Goal: Task Accomplishment & Management: Complete application form

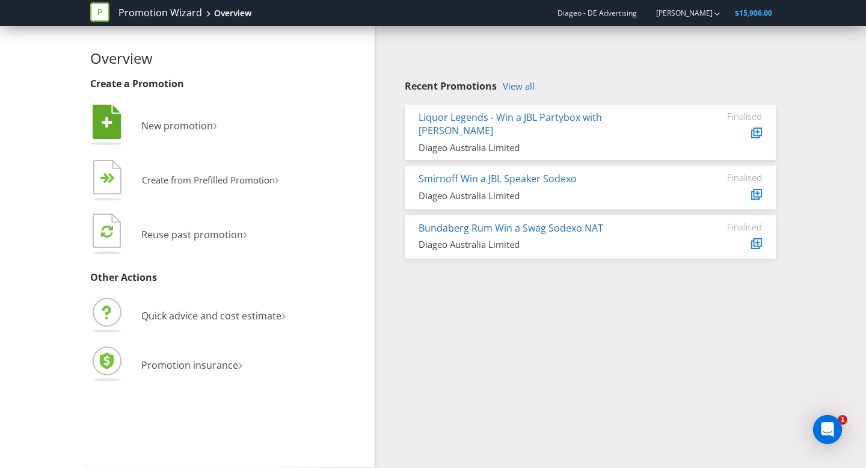
click at [172, 132] on li " New promotion ›" at bounding box center [227, 126] width 275 height 49
click at [186, 123] on span "New promotion" at bounding box center [177, 125] width 72 height 13
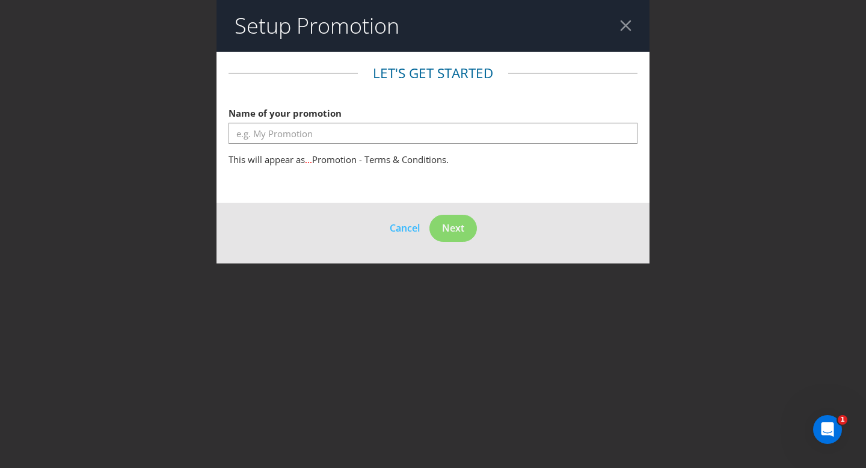
click at [322, 121] on div "Name of your promotion" at bounding box center [432, 122] width 409 height 43
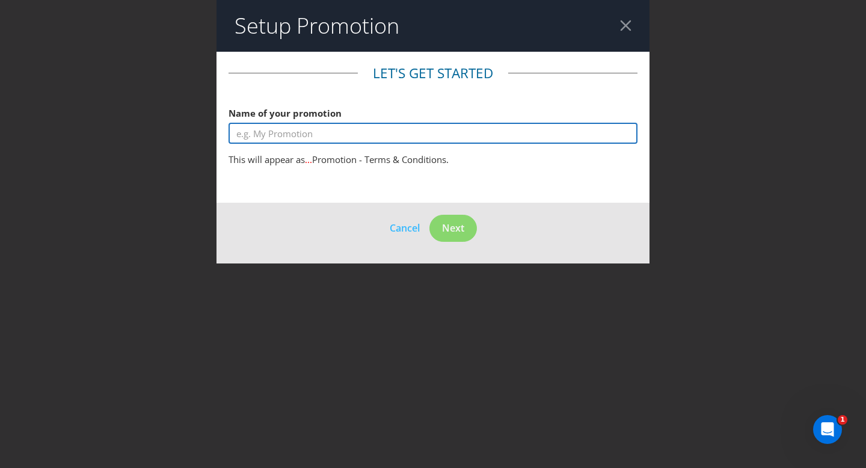
click at [322, 131] on input "text" at bounding box center [432, 133] width 409 height 21
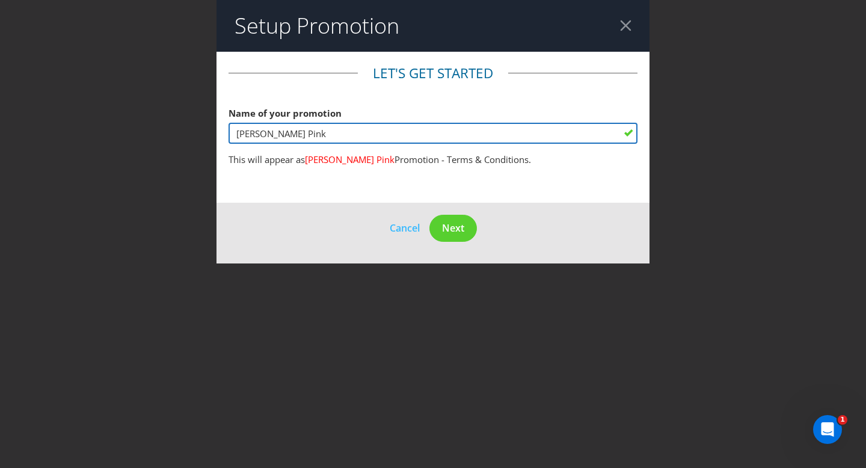
type input "[PERSON_NAME] Pink"
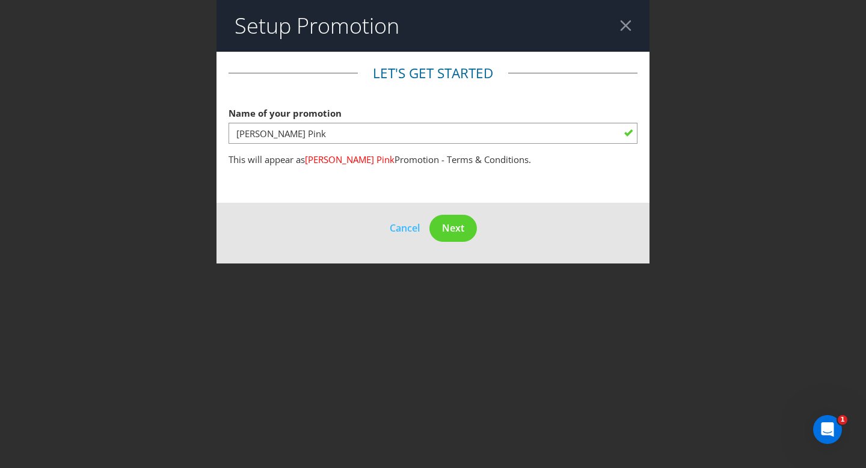
click at [631, 23] on div at bounding box center [625, 25] width 11 height 11
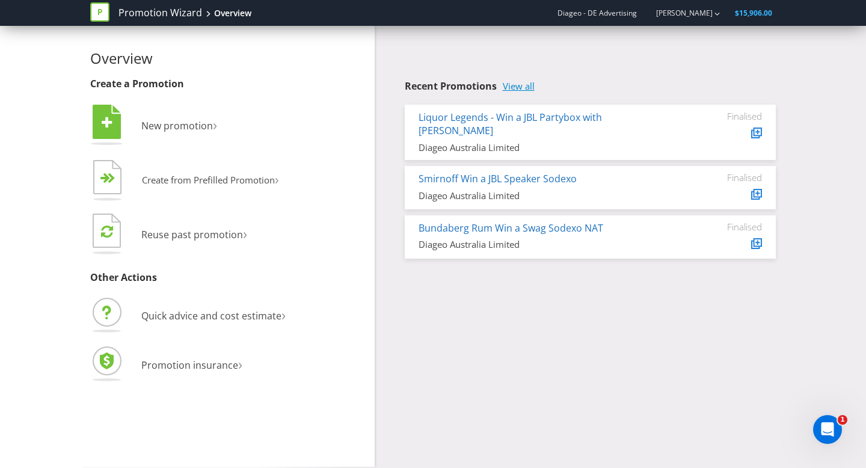
click at [520, 86] on link "View all" at bounding box center [519, 86] width 32 height 10
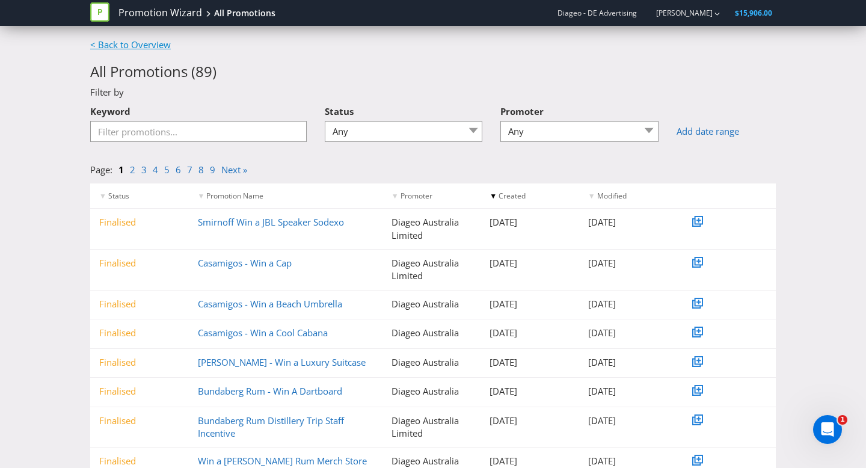
click at [95, 43] on link "< Back to Overview" at bounding box center [130, 44] width 81 height 12
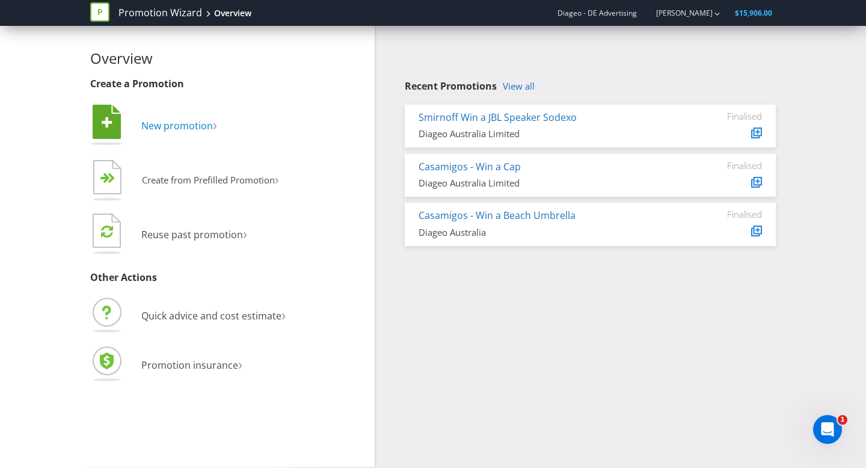
click at [193, 130] on span "New promotion" at bounding box center [177, 125] width 72 height 13
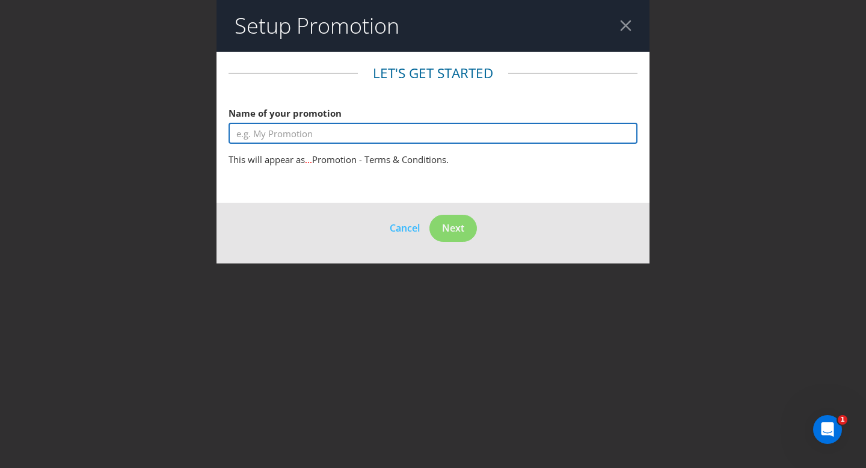
click at [368, 137] on input "text" at bounding box center [432, 133] width 409 height 21
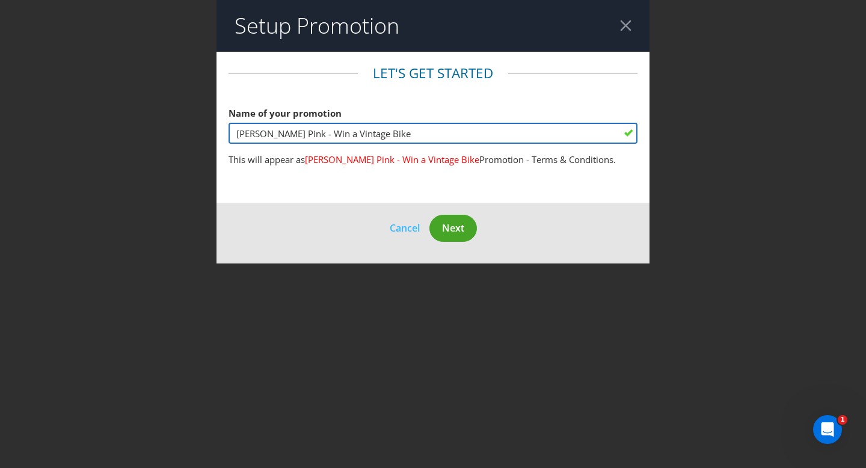
type input "[PERSON_NAME] Pink - Win a Vintage Bike"
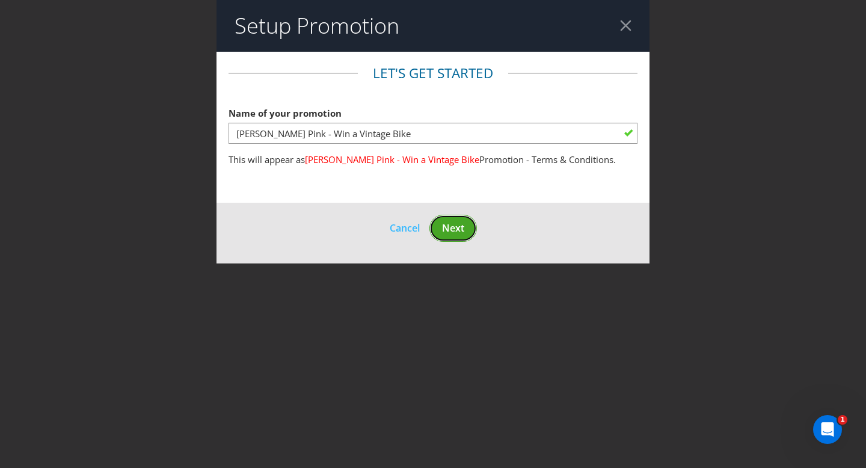
click at [465, 224] on button "Next" at bounding box center [452, 228] width 47 height 27
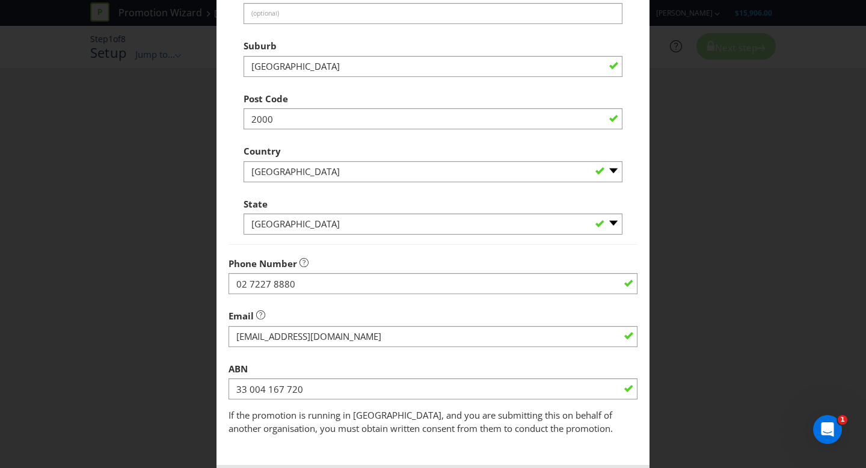
scroll to position [317, 0]
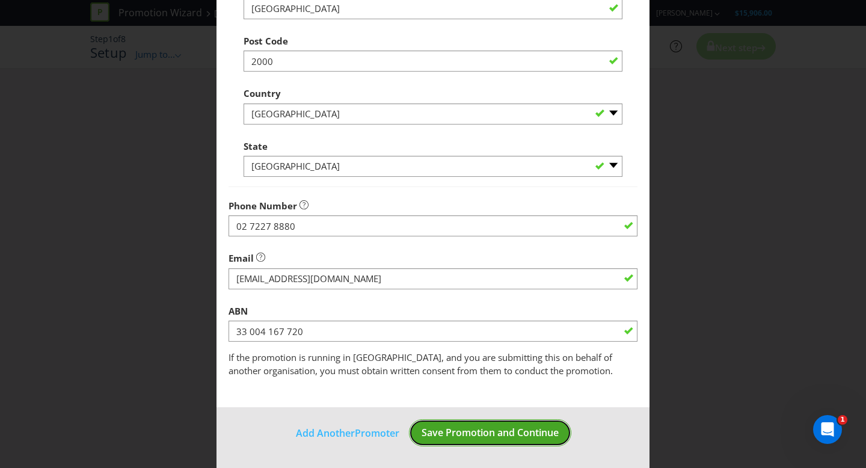
click at [473, 434] on span "Save Promotion and Continue" at bounding box center [489, 432] width 137 height 13
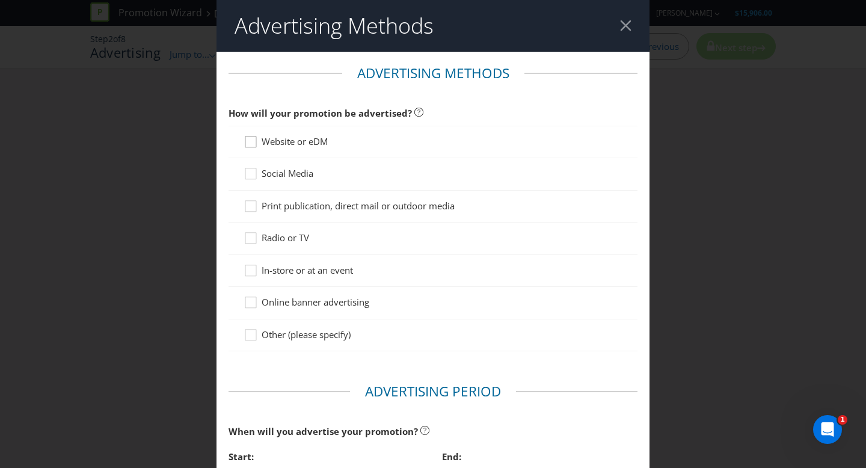
click at [257, 143] on icon at bounding box center [252, 144] width 18 height 18
click at [0, 0] on input "Website or eDM" at bounding box center [0, 0] width 0 height 0
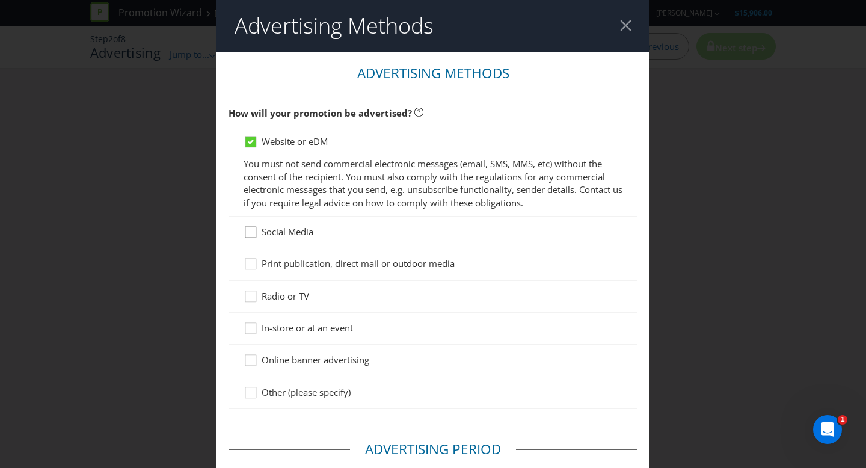
click at [251, 230] on div at bounding box center [251, 228] width 6 height 6
click at [0, 0] on input "Social Media" at bounding box center [0, 0] width 0 height 0
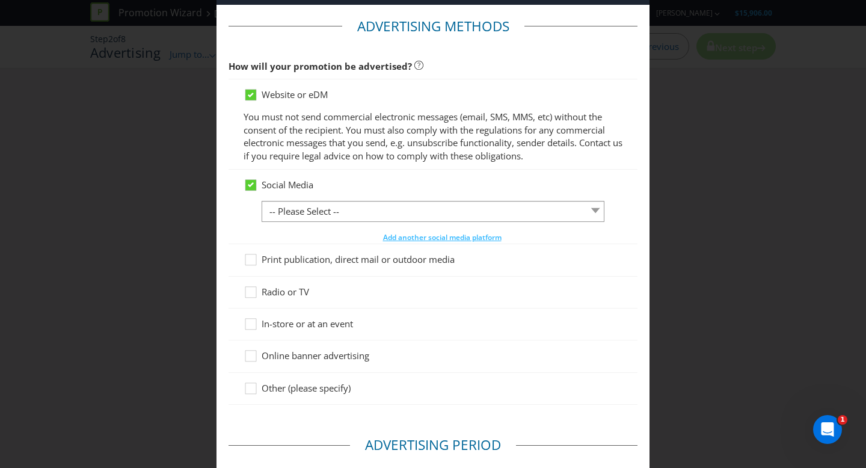
scroll to position [56, 0]
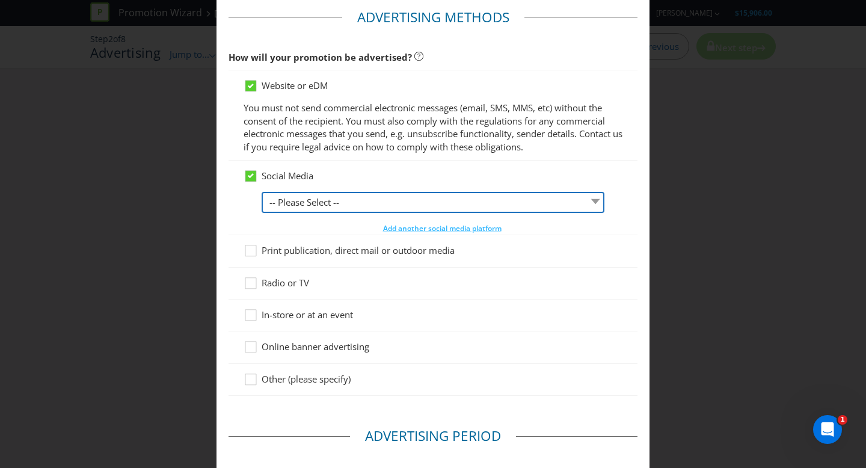
click at [310, 202] on select "-- Please Select -- Facebook X Instagram Snapchat LinkedIn Pinterest Tumblr You…" at bounding box center [433, 202] width 343 height 21
select select "INSTAGRAM"
click at [262, 192] on select "-- Please Select -- Facebook X Instagram Snapchat LinkedIn Pinterest Tumblr You…" at bounding box center [433, 202] width 343 height 21
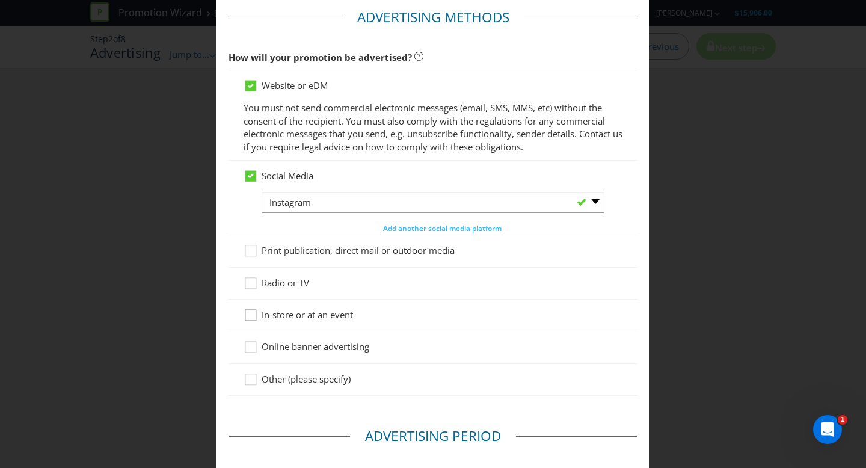
click at [256, 317] on icon at bounding box center [250, 315] width 11 height 11
click at [0, 0] on input "In-store or at an event" at bounding box center [0, 0] width 0 height 0
click at [258, 345] on icon at bounding box center [252, 349] width 18 height 18
click at [0, 0] on input "Online banner advertising" at bounding box center [0, 0] width 0 height 0
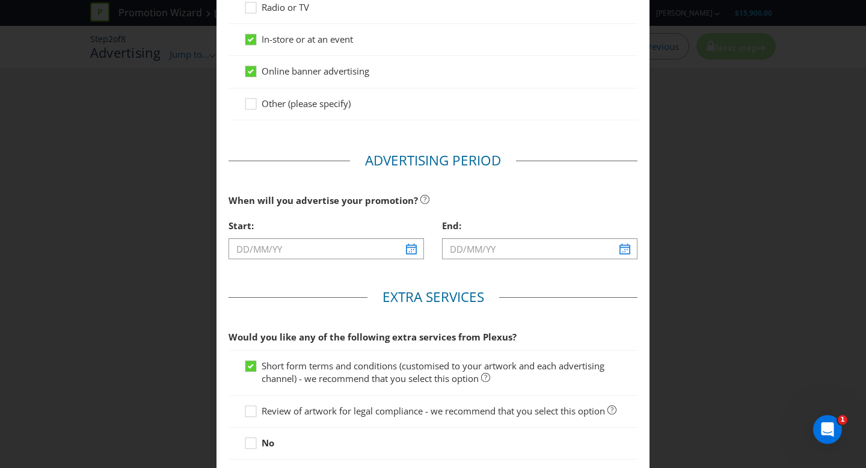
scroll to position [333, 0]
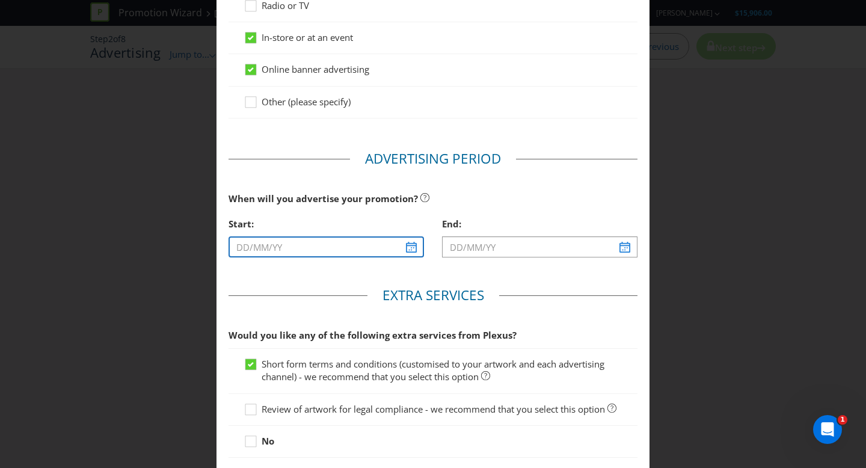
click at [407, 246] on input "text" at bounding box center [325, 246] width 195 height 21
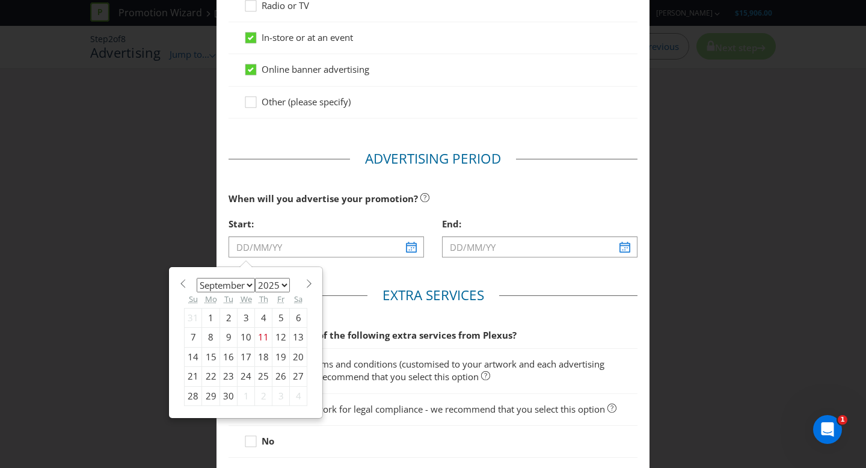
click at [240, 283] on select "January February March April May June July August September October November De…" at bounding box center [226, 285] width 58 height 14
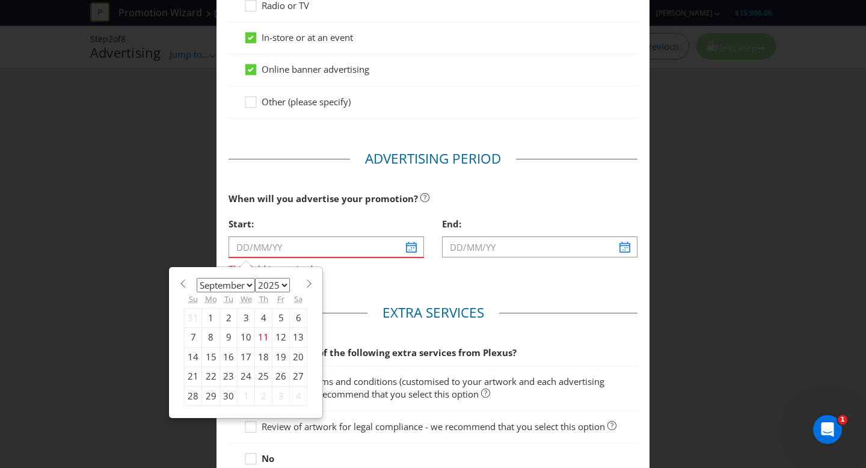
select select "10"
click at [197, 278] on select "January February March April May June July August September October November De…" at bounding box center [226, 285] width 58 height 14
click at [296, 316] on div "1" at bounding box center [298, 317] width 17 height 19
type input "[DATE]"
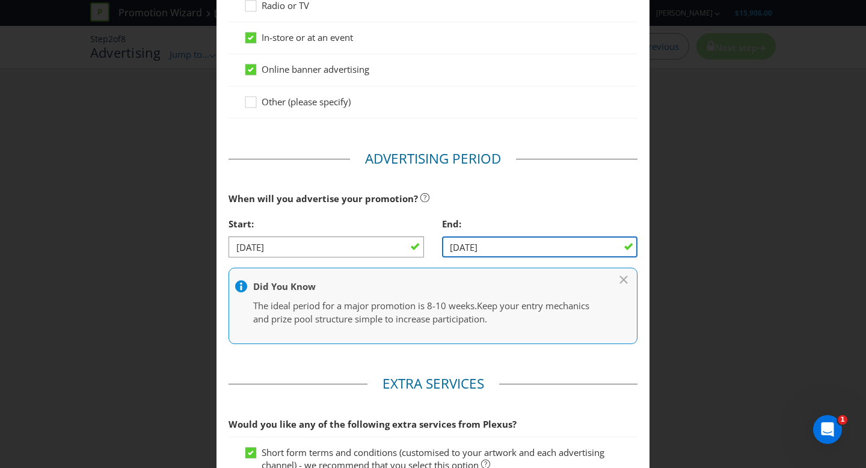
drag, startPoint x: 622, startPoint y: 245, endPoint x: 568, endPoint y: 245, distance: 54.1
click at [605, 245] on input "[DATE]" at bounding box center [539, 246] width 195 height 21
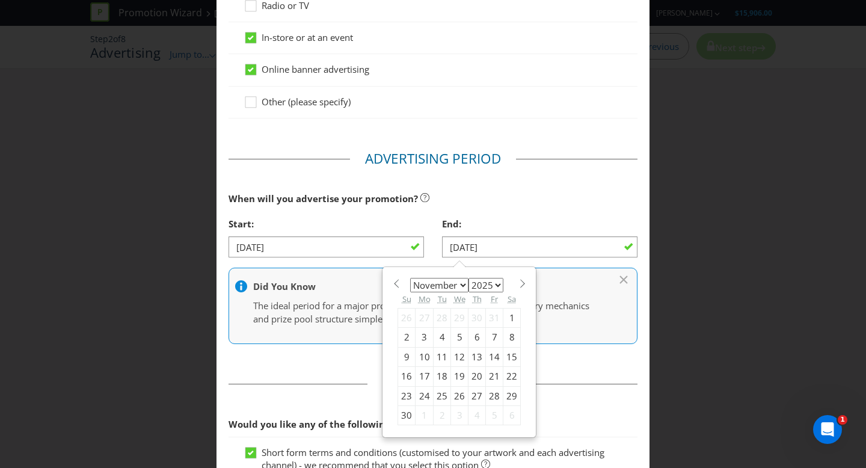
click at [448, 284] on select "January February March April May June July August September October November De…" at bounding box center [439, 285] width 58 height 14
select select "11"
click at [410, 278] on select "January February March April May June July August September October November De…" at bounding box center [439, 285] width 58 height 14
click at [440, 397] on div "30" at bounding box center [441, 395] width 17 height 19
type input "[DATE]"
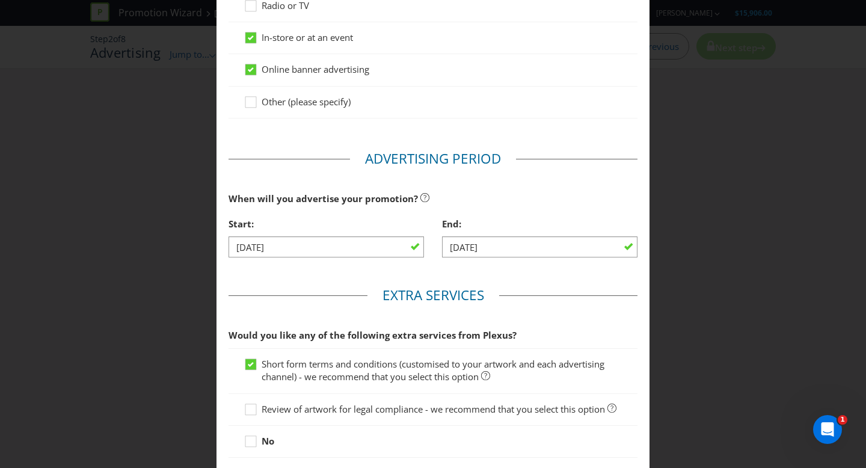
click at [513, 201] on div "When will you advertise your promotion?" at bounding box center [432, 198] width 409 height 25
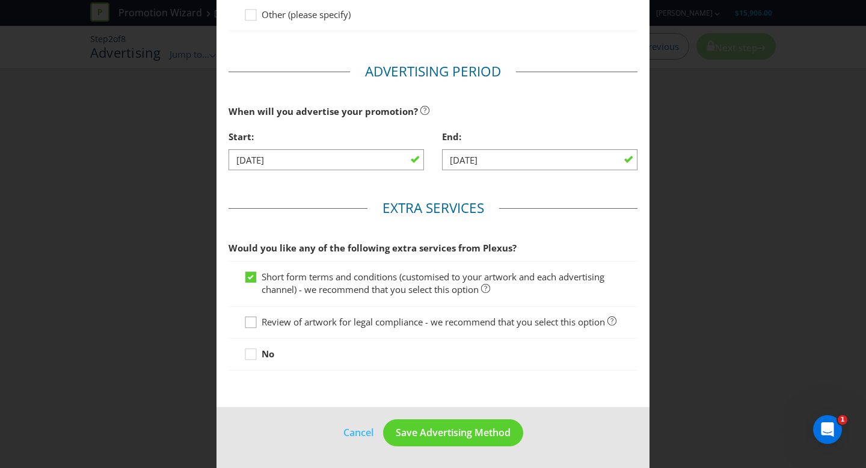
click at [257, 325] on icon at bounding box center [252, 325] width 18 height 18
click at [0, 0] on input "Review of artwork for legal compliance - we recommend that you select this opti…" at bounding box center [0, 0] width 0 height 0
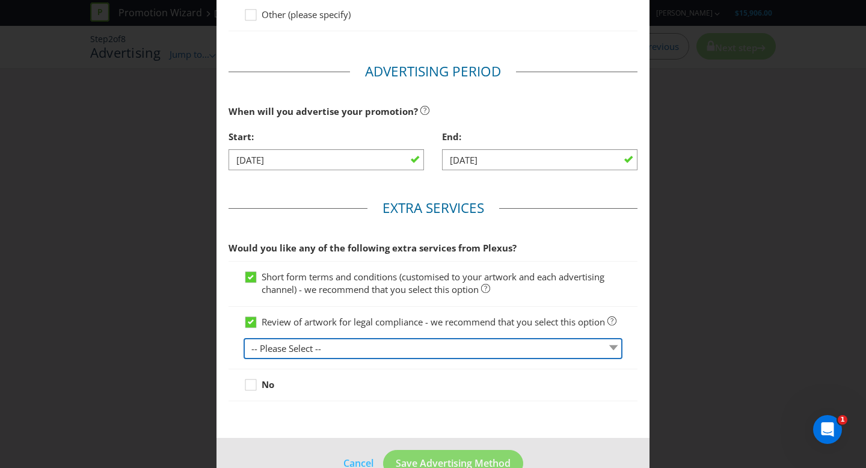
click at [313, 347] on select "-- Please Select -- 1 piece 2-4 pieces (provided at same time) 5-7 pieces (prov…" at bounding box center [432, 348] width 379 height 21
select select "MARKETING_REVIEW_1"
click at [243, 338] on select "-- Please Select -- 1 piece 2-4 pieces (provided at same time) 5-7 pieces (prov…" at bounding box center [432, 348] width 379 height 21
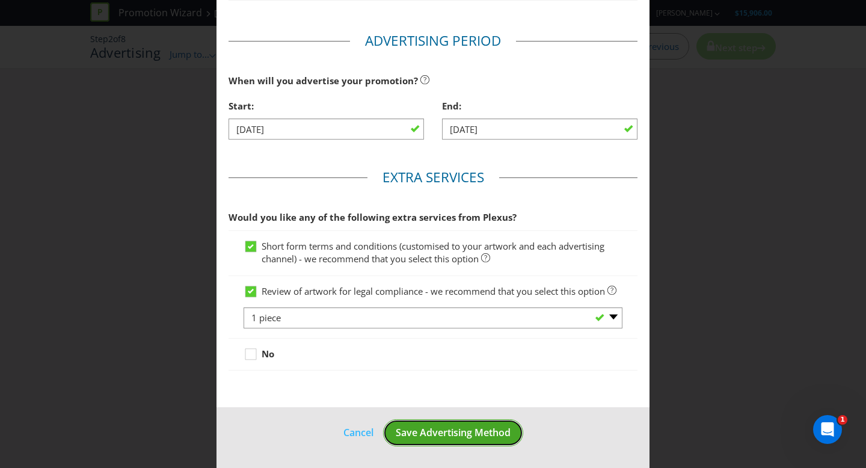
click at [468, 433] on span "Save Advertising Method" at bounding box center [453, 432] width 115 height 13
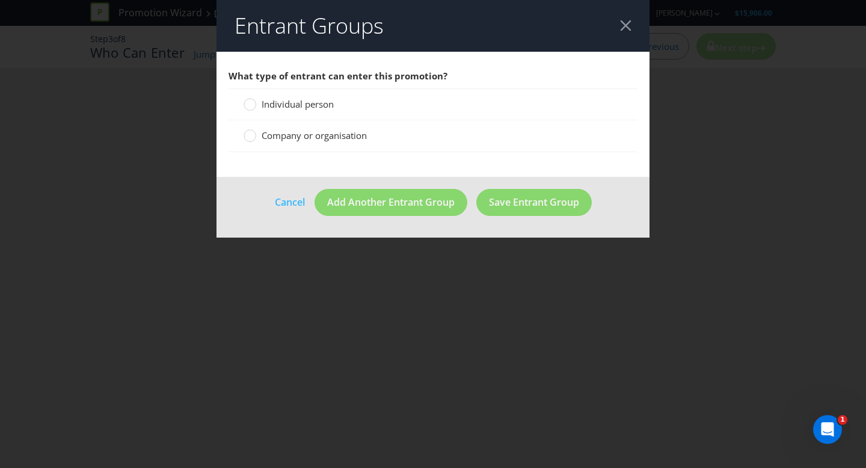
click at [331, 105] on span "Individual person" at bounding box center [298, 104] width 72 height 12
click at [0, 0] on input "Individual person" at bounding box center [0, 0] width 0 height 0
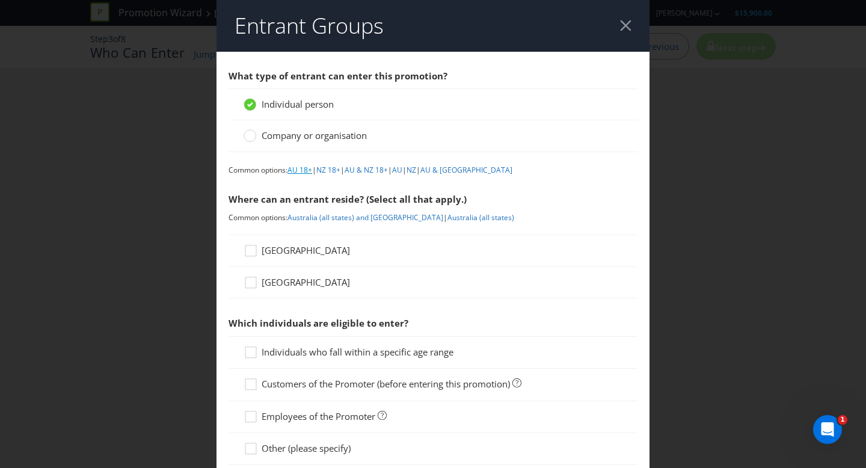
click at [302, 173] on link "AU 18+" at bounding box center [299, 170] width 25 height 10
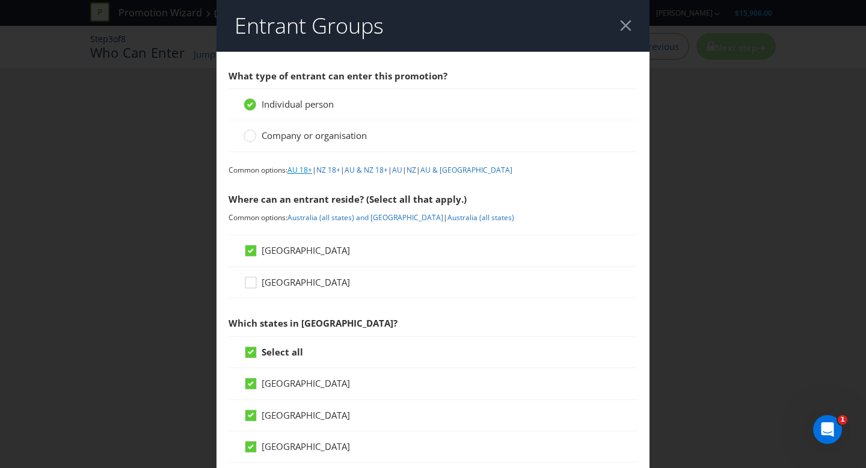
scroll to position [560, 0]
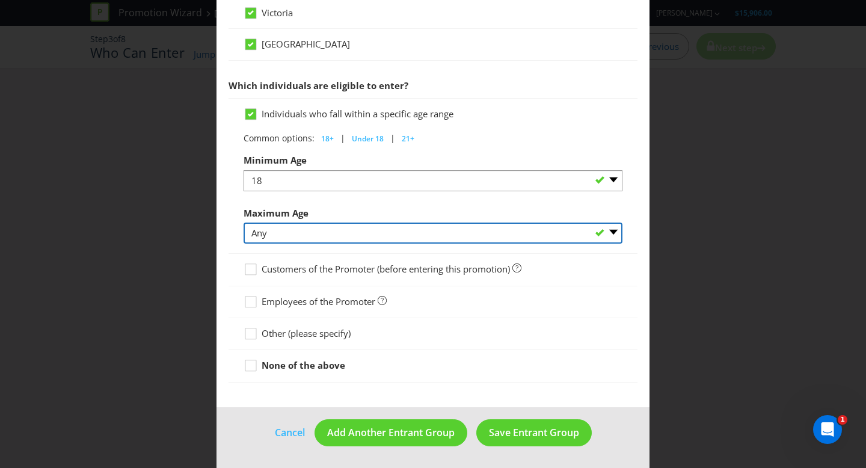
click at [312, 233] on select "Any 1 2 3 4 5 6 7 8 9 10 11 12 13 14 15 16 17 18 19 20 21 22 23 24 25 26 27 28 …" at bounding box center [432, 232] width 379 height 21
click at [243, 222] on select "Any 1 2 3 4 5 6 7 8 9 10 11 12 13 14 15 16 17 18 19 20 21 22 23 24 25 26 27 28 …" at bounding box center [432, 232] width 379 height 21
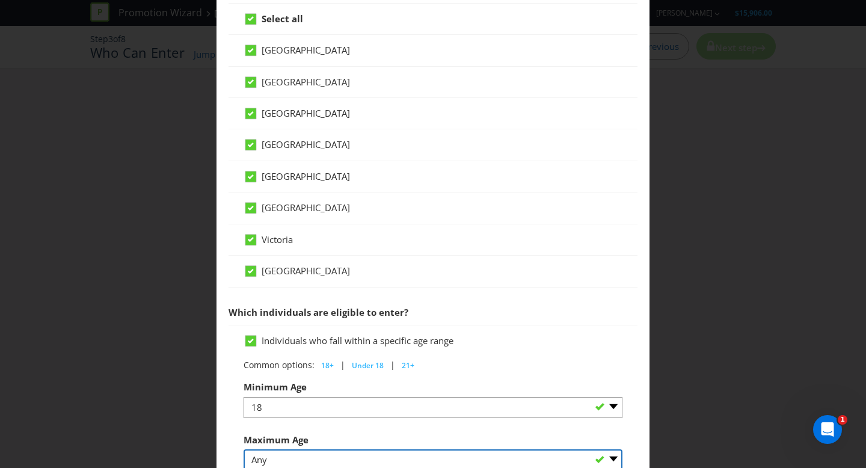
scroll to position [325, 0]
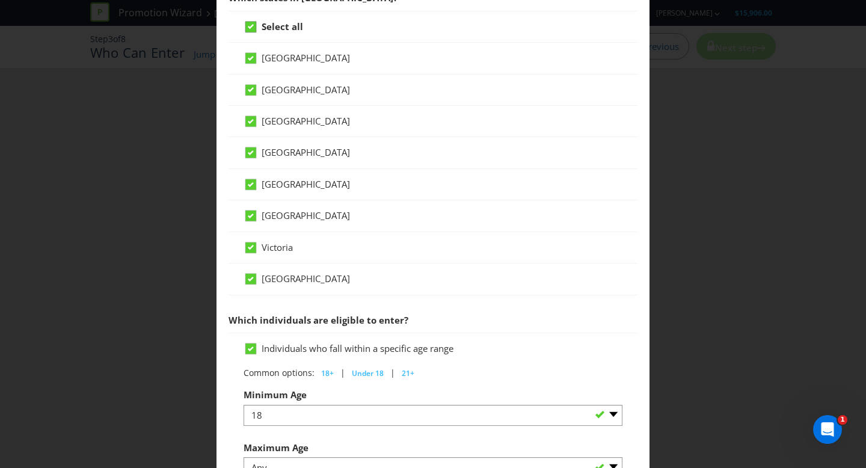
click at [251, 25] on icon at bounding box center [251, 26] width 6 height 5
click at [0, 0] on input "Select all" at bounding box center [0, 0] width 0 height 0
drag, startPoint x: 250, startPoint y: 151, endPoint x: 343, endPoint y: 236, distance: 125.6
click at [251, 152] on icon at bounding box center [252, 155] width 18 height 18
click at [0, 0] on input "[GEOGRAPHIC_DATA]" at bounding box center [0, 0] width 0 height 0
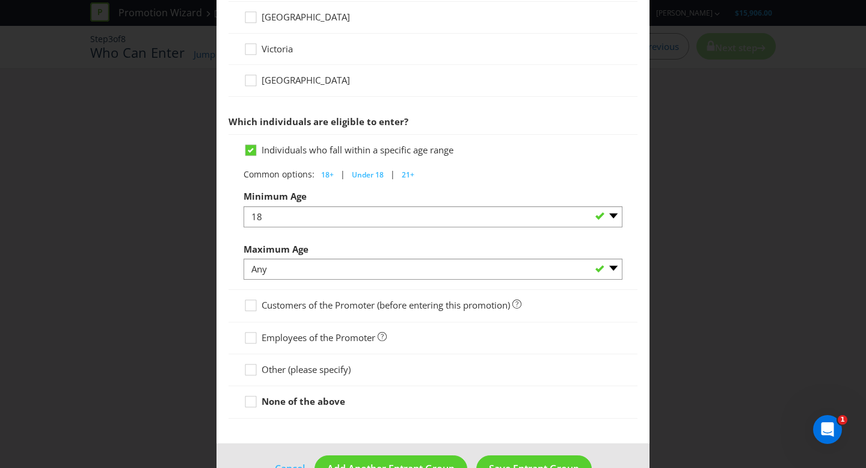
scroll to position [560, 0]
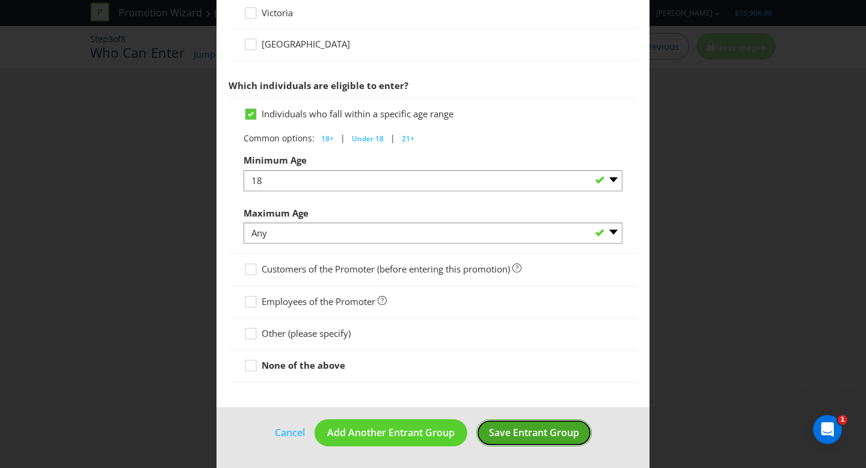
click at [504, 433] on span "Save Entrant Group" at bounding box center [534, 432] width 90 height 13
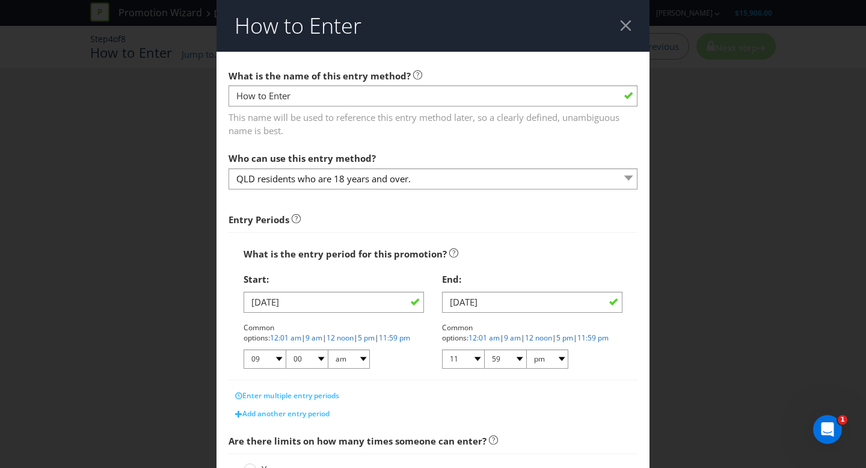
click at [622, 29] on div at bounding box center [625, 25] width 11 height 11
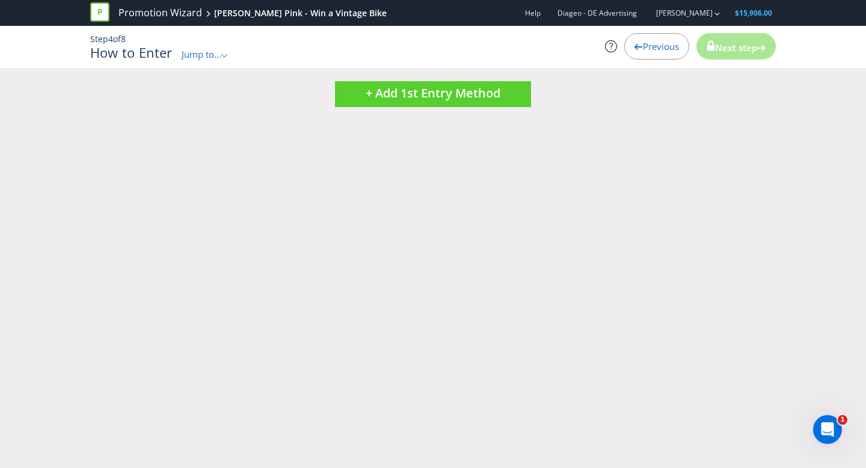
click at [647, 48] on span "Previous" at bounding box center [661, 46] width 36 height 12
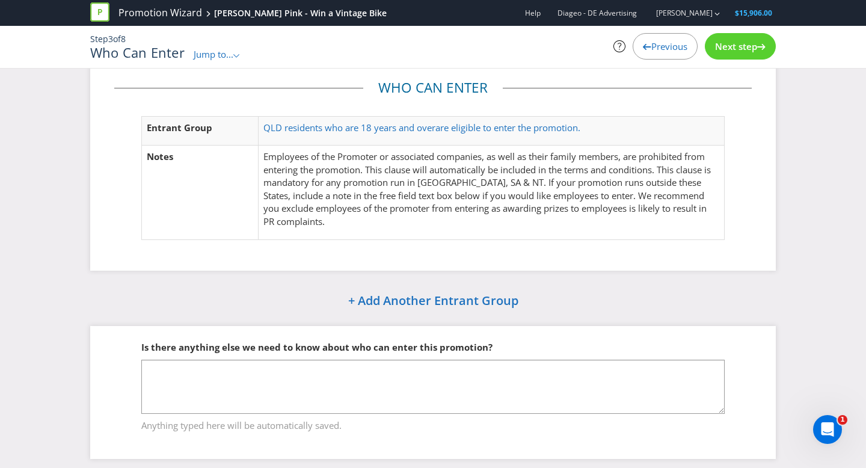
scroll to position [30, 0]
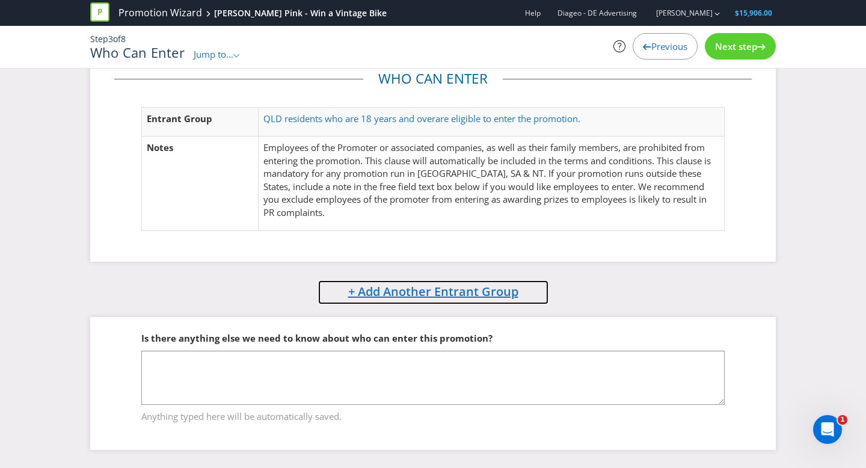
click at [439, 298] on span "+ Add Another Entrant Group" at bounding box center [433, 291] width 170 height 16
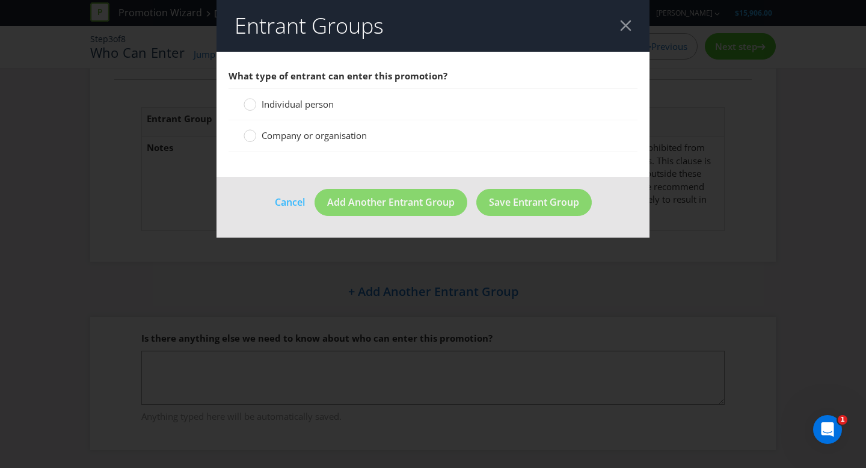
click at [255, 101] on icon at bounding box center [249, 104] width 13 height 13
click at [0, 0] on input "Individual person" at bounding box center [0, 0] width 0 height 0
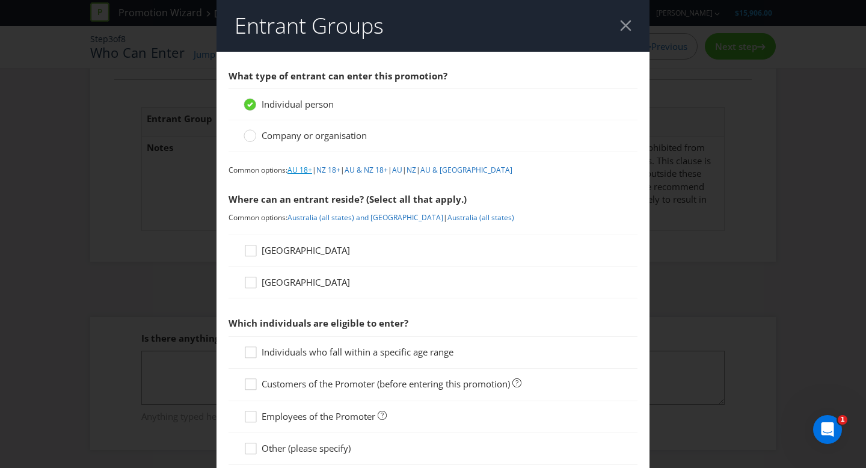
click at [303, 168] on link "AU 18+" at bounding box center [299, 170] width 25 height 10
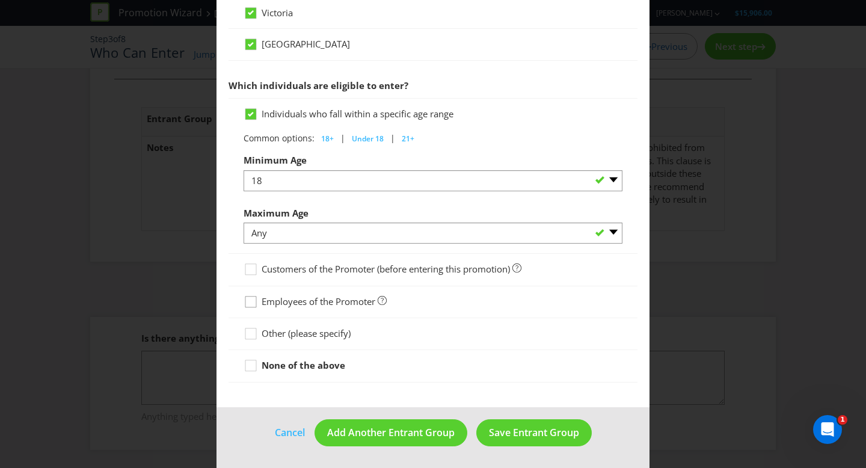
click at [256, 301] on icon at bounding box center [250, 301] width 11 height 11
click at [0, 0] on input "Employees of the Promoter" at bounding box center [0, 0] width 0 height 0
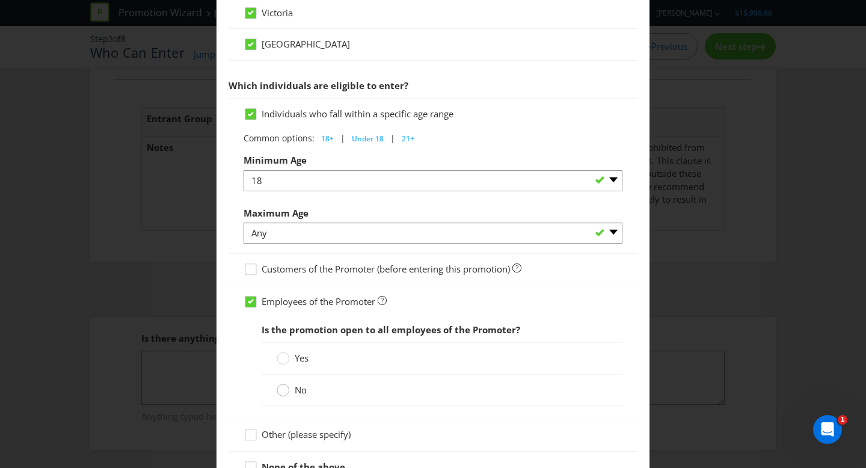
click at [286, 397] on div at bounding box center [283, 392] width 12 height 16
click at [0, 0] on input "No" at bounding box center [0, 0] width 0 height 0
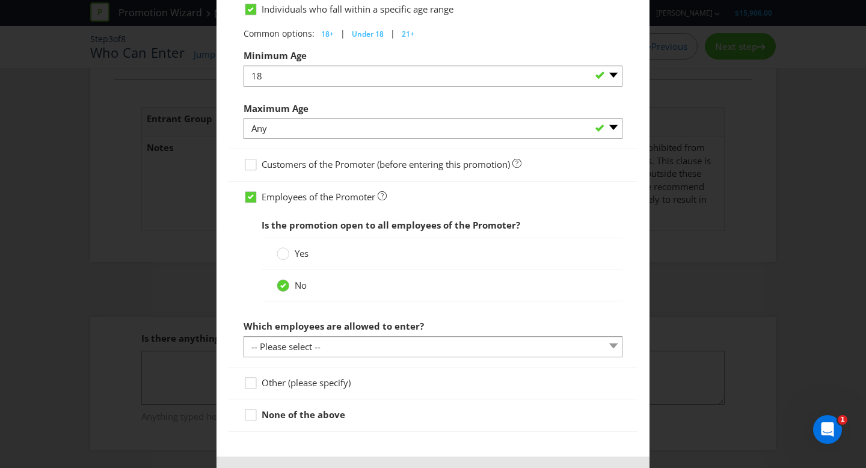
scroll to position [667, 0]
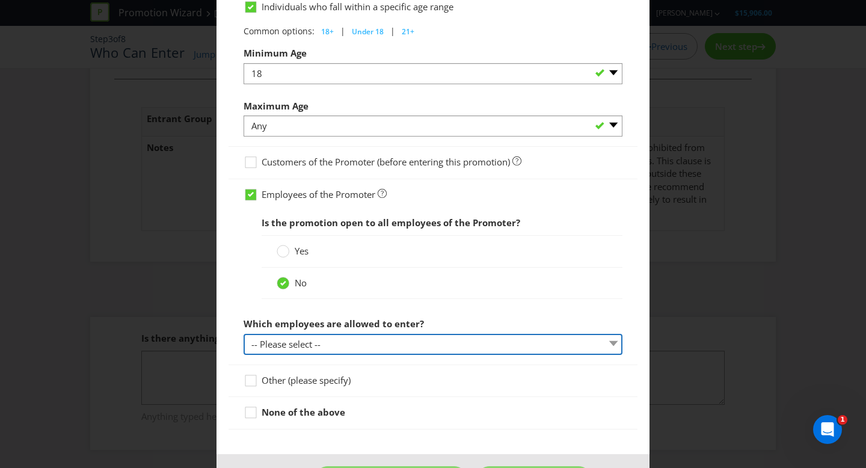
click at [369, 346] on select "-- Please select -- Employees in sales roles Other (please specify)" at bounding box center [432, 344] width 379 height 21
select select "OTHER"
click at [243, 334] on select "-- Please select -- Employees in sales roles Other (please specify)" at bounding box center [432, 344] width 379 height 21
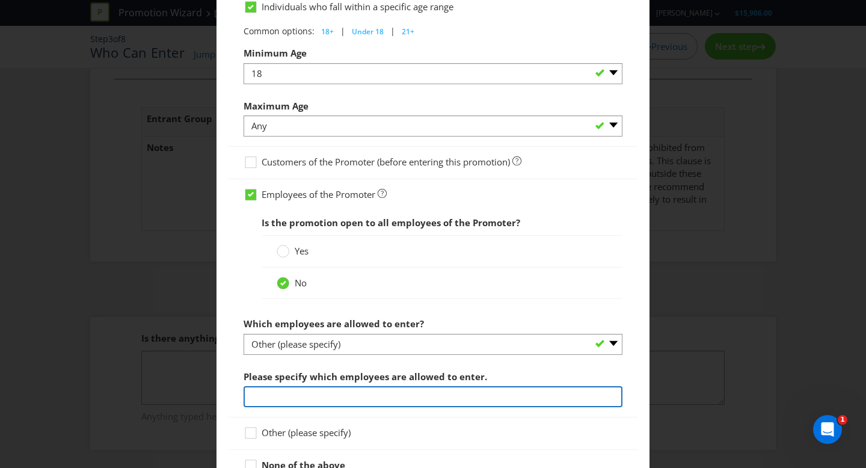
click at [343, 397] on input "text" at bounding box center [432, 396] width 379 height 21
type input "E"
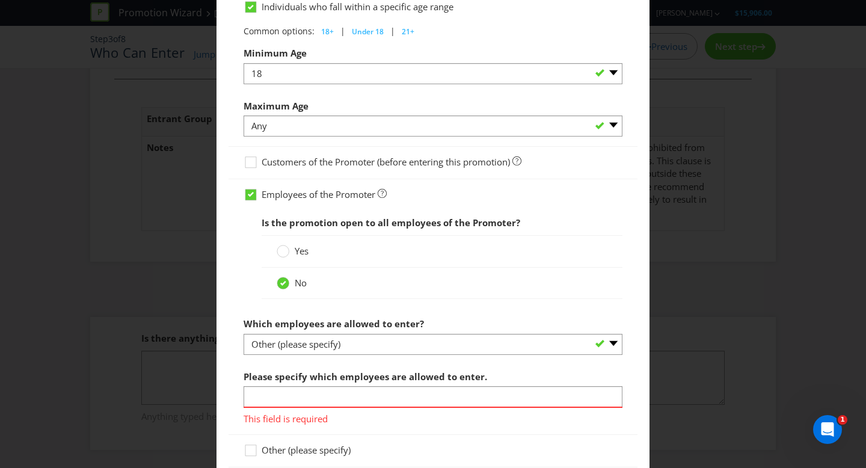
click at [697, 271] on div "Entrant Groups What type of entrant can enter this promotion? Individual person…" at bounding box center [433, 234] width 866 height 468
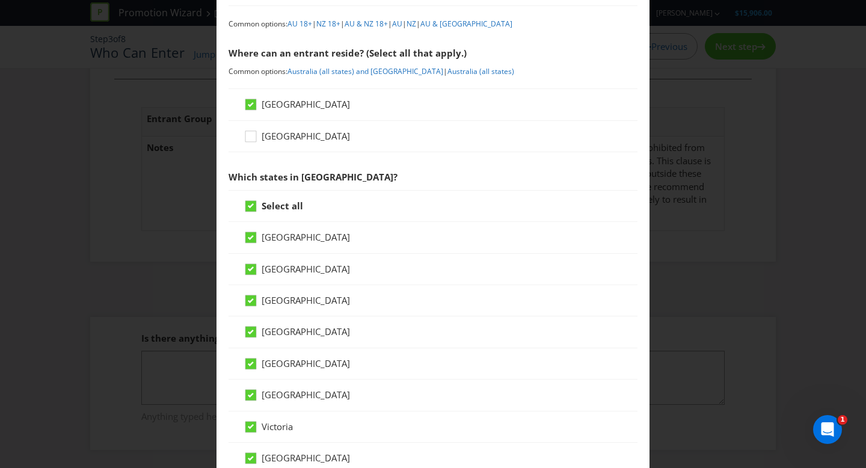
scroll to position [0, 0]
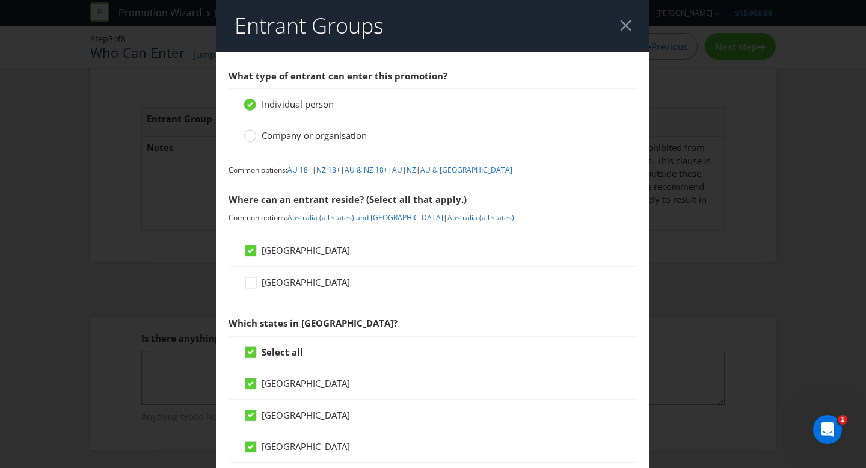
click at [629, 26] on div at bounding box center [625, 25] width 11 height 11
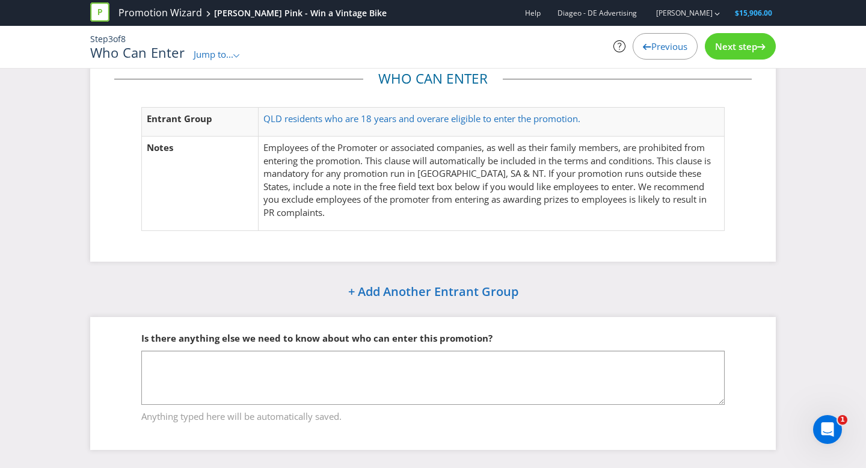
click at [729, 50] on span "Next step" at bounding box center [736, 46] width 42 height 12
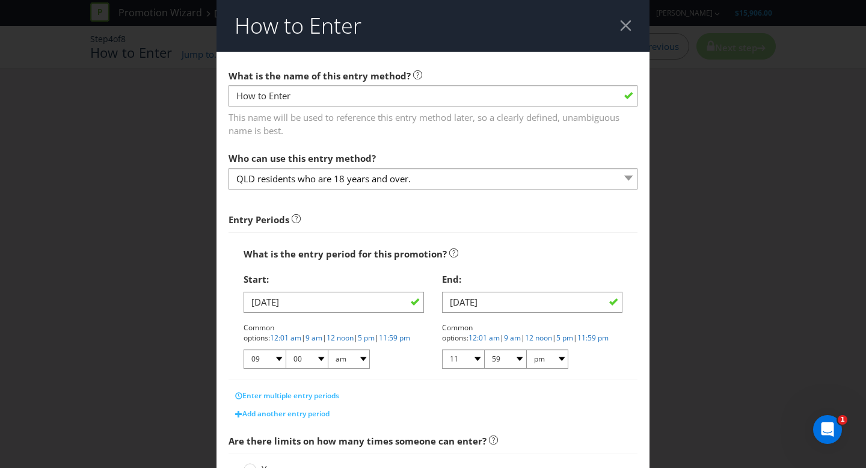
click at [366, 106] on div "This name will be used to reference this entry method later, so a clearly defin…" at bounding box center [432, 121] width 409 height 31
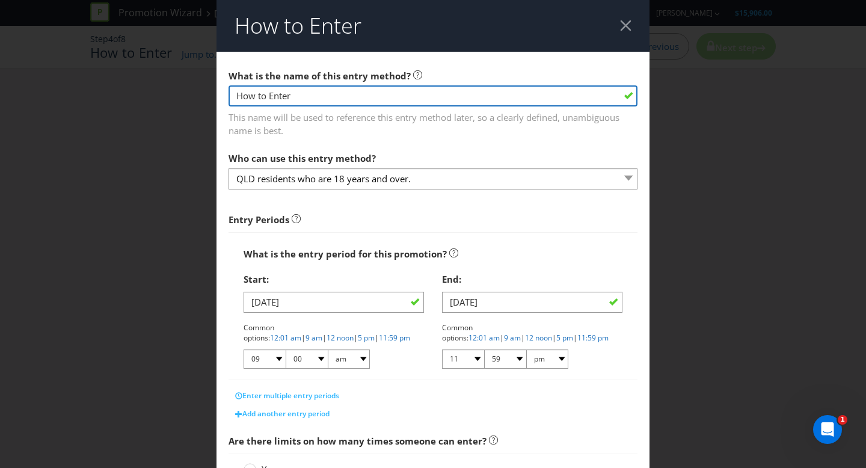
click at [369, 96] on input "How to Enter" at bounding box center [432, 95] width 409 height 21
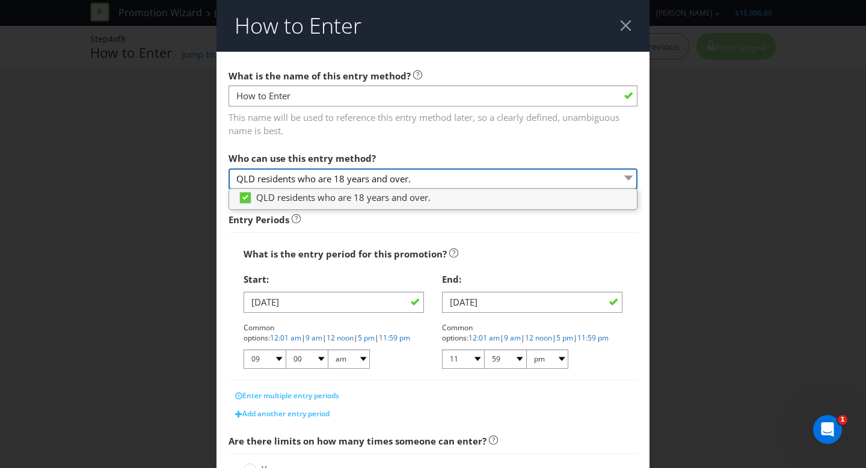
click at [420, 180] on select "QLD residents who are 18 years and over." at bounding box center [432, 178] width 409 height 21
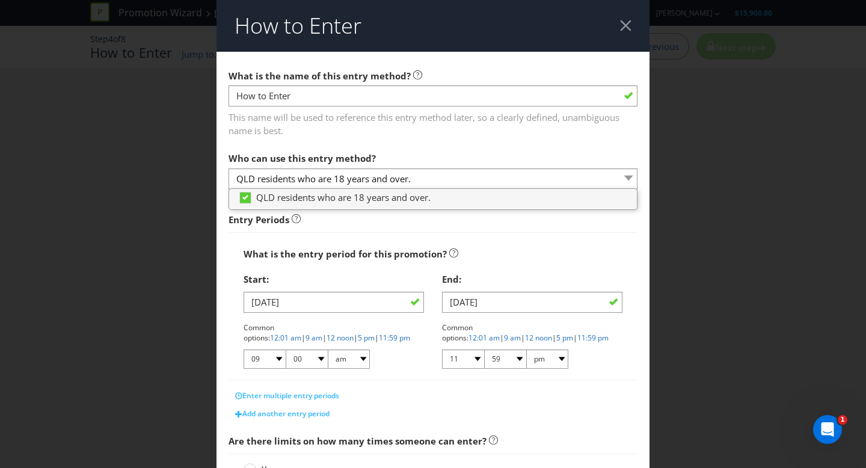
click at [437, 246] on div "What is the entry period for this promotion?" at bounding box center [432, 254] width 379 height 25
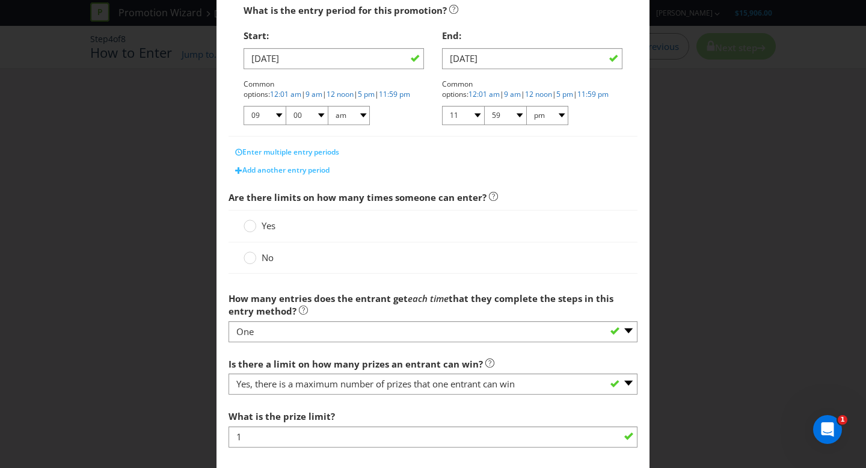
scroll to position [305, 0]
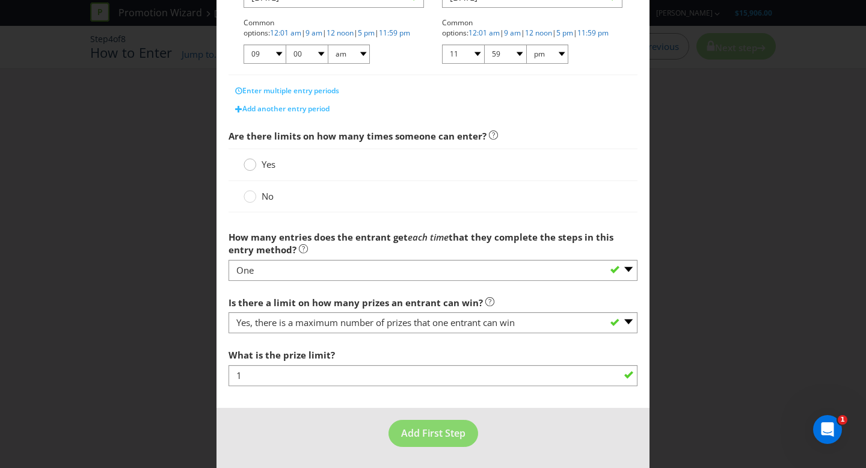
click at [251, 158] on div at bounding box center [250, 161] width 6 height 6
click at [0, 0] on input "Yes" at bounding box center [0, 0] width 0 height 0
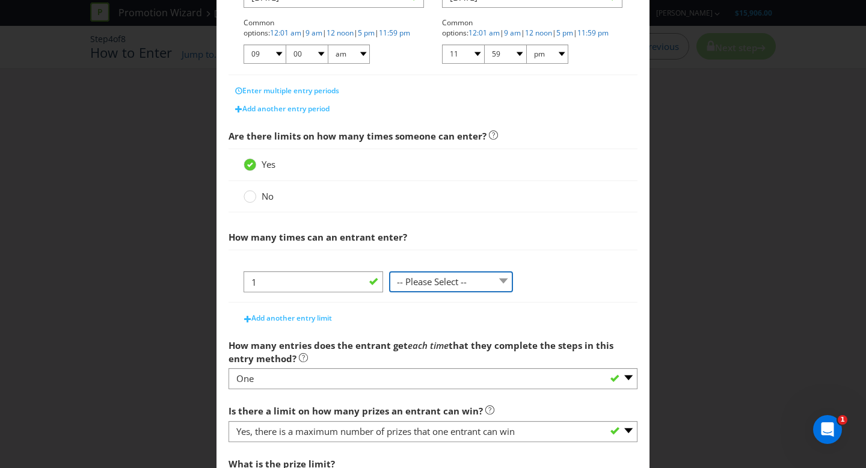
click at [486, 283] on select "-- Please Select -- per person per day per purchase per transaction Other (plea…" at bounding box center [451, 281] width 124 height 21
select select "PER_PERSON"
click at [389, 271] on select "-- Please Select -- per person per day per purchase per transaction Other (plea…" at bounding box center [451, 281] width 124 height 21
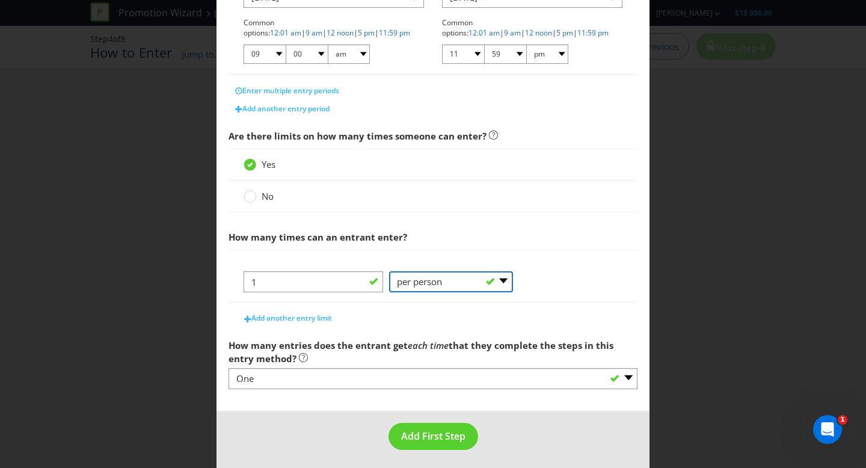
click at [442, 280] on select "-- Please Select -- per person per day per purchase per transaction Other (plea…" at bounding box center [451, 281] width 124 height 21
click at [281, 318] on span "Add another entry limit" at bounding box center [291, 318] width 81 height 10
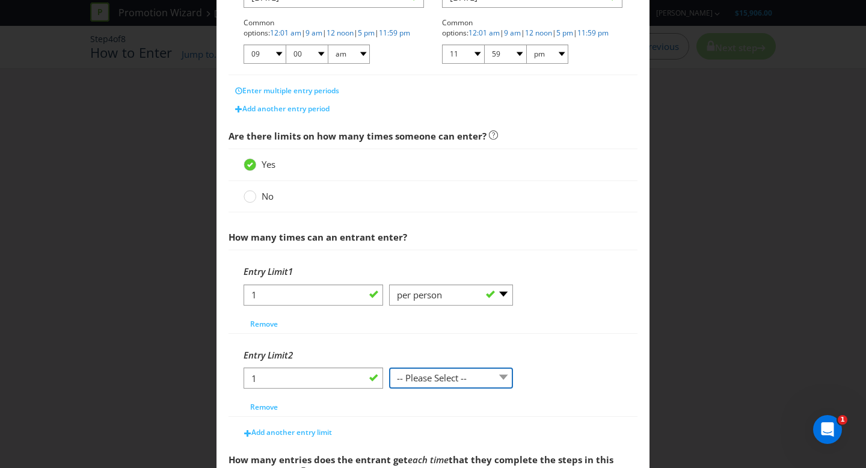
click at [436, 385] on select "-- Please Select -- per person per day per purchase per transaction Other (plea…" at bounding box center [451, 377] width 124 height 21
select select "PER_DAY"
click at [389, 367] on select "-- Please Select -- per person per day per purchase per transaction Other (plea…" at bounding box center [451, 377] width 124 height 21
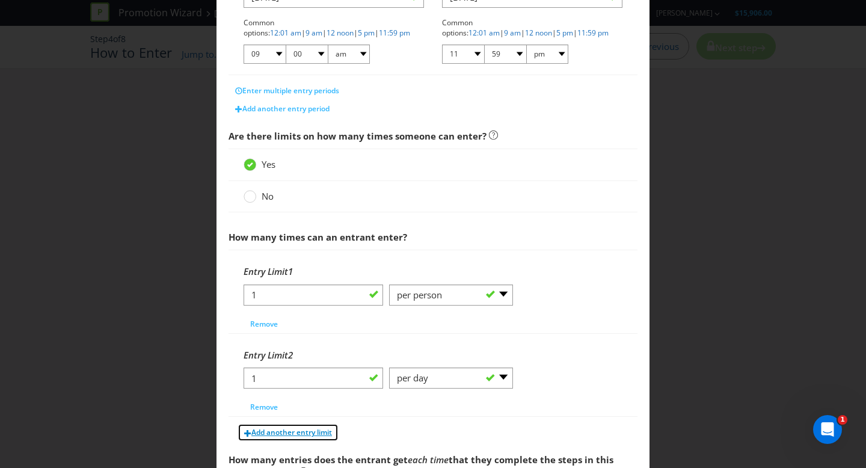
click at [269, 430] on span "Add another entry limit" at bounding box center [291, 432] width 81 height 10
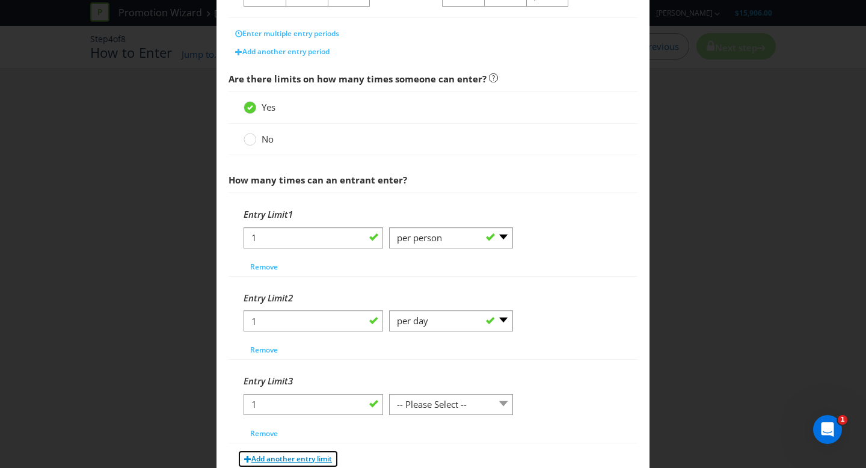
scroll to position [369, 0]
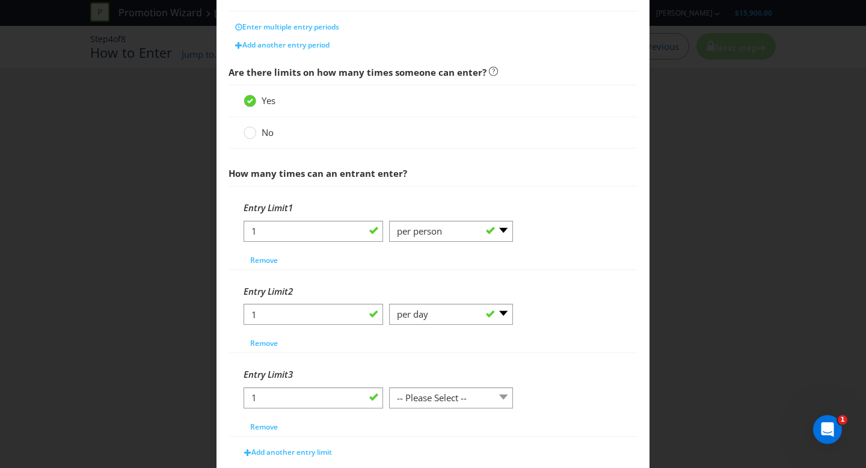
drag, startPoint x: 450, startPoint y: 380, endPoint x: 448, endPoint y: 386, distance: 6.1
click at [450, 382] on div "Entry Limit 3" at bounding box center [432, 374] width 379 height 25
click at [445, 393] on select "-- Please Select -- per person per day per purchase per transaction Other (plea…" at bounding box center [451, 397] width 124 height 21
select select "PER_TRANSACTION"
click at [389, 387] on select "-- Please Select -- per person per day per purchase per transaction Other (plea…" at bounding box center [451, 397] width 124 height 21
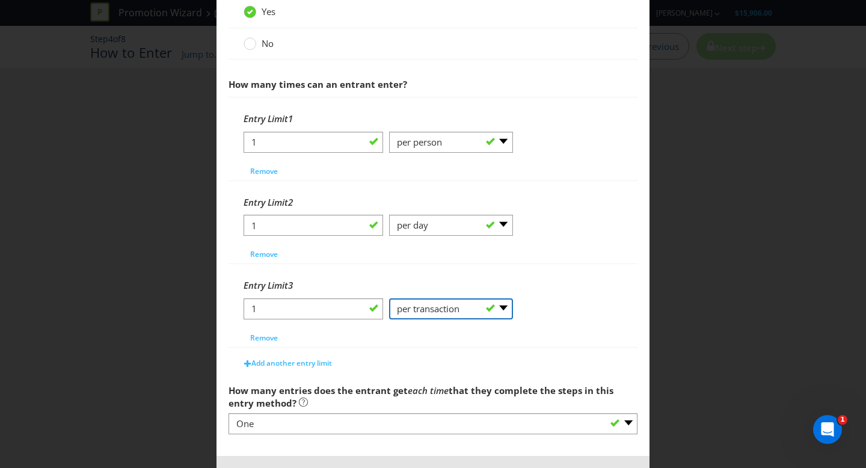
scroll to position [473, 0]
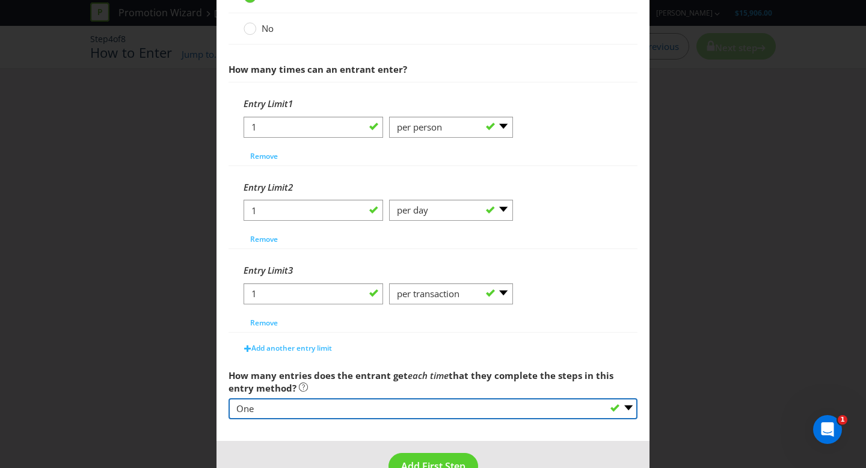
click at [302, 412] on select "-- Please select -- One More than one Other (please specify) Not applicable - g…" at bounding box center [432, 408] width 409 height 21
click at [228, 398] on select "-- Please select -- One More than one Other (please specify) Not applicable - g…" at bounding box center [432, 408] width 409 height 21
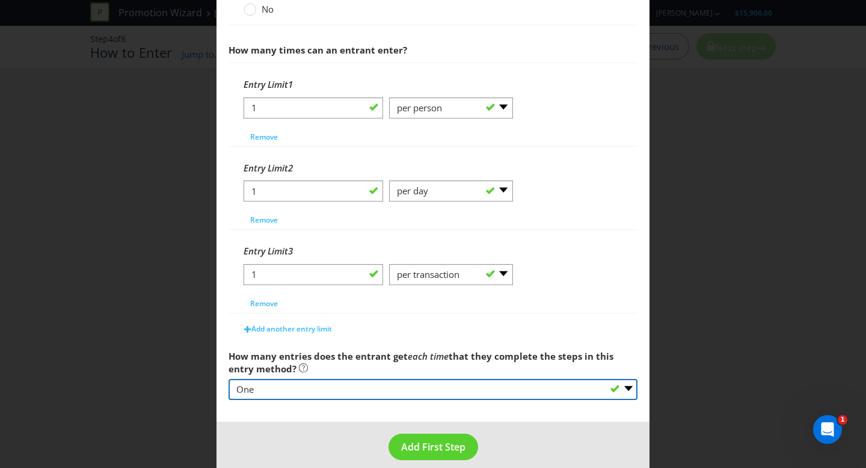
scroll to position [506, 0]
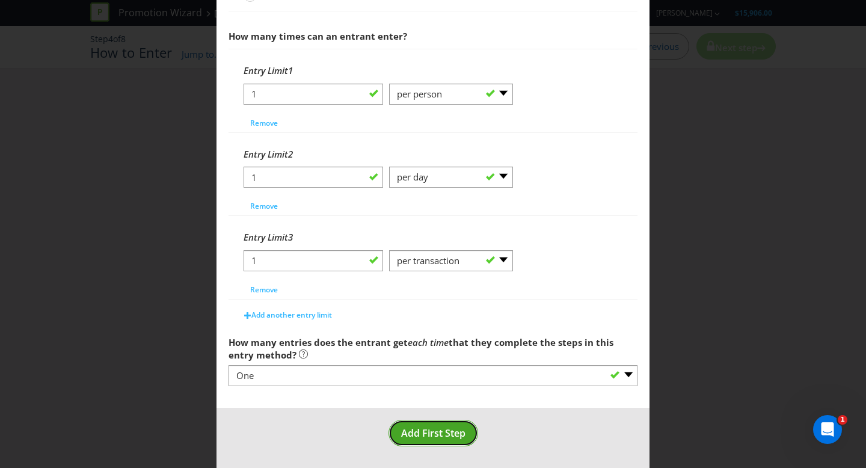
click at [435, 431] on span "Add First Step" at bounding box center [433, 432] width 64 height 13
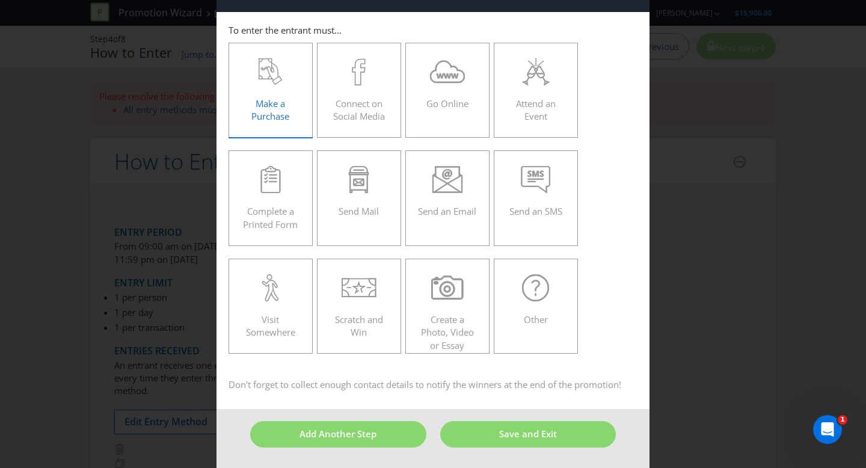
click at [273, 75] on icon at bounding box center [271, 71] width 24 height 27
click at [0, 0] on input "Make a Purchase" at bounding box center [0, 0] width 0 height 0
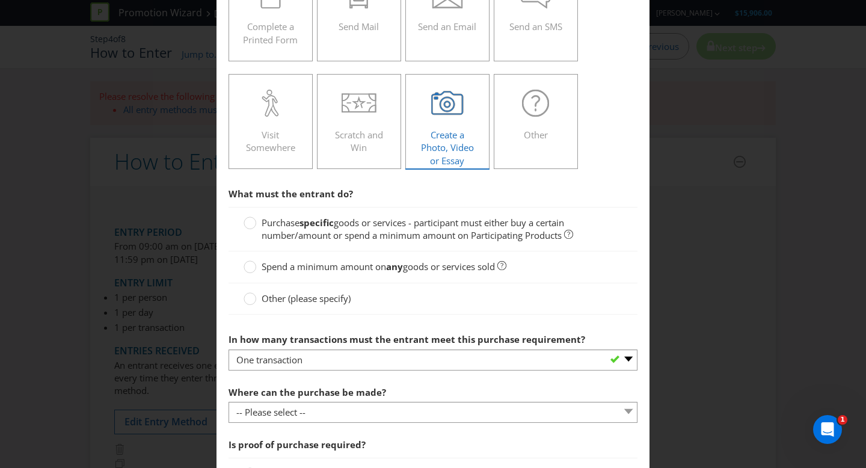
scroll to position [225, 0]
click at [277, 220] on span "Purchase" at bounding box center [281, 222] width 38 height 12
click at [0, 0] on input "Purchase specific goods or services - participant must either buy a certain num…" at bounding box center [0, 0] width 0 height 0
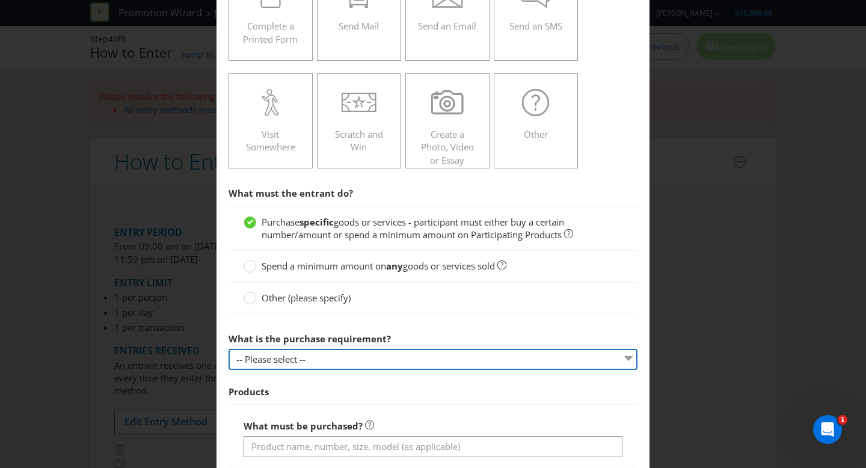
click at [326, 360] on select "-- Please select -- Buy a certain number of these products or services Spend a …" at bounding box center [432, 359] width 409 height 21
select select "MINIMUM_QUANTITY"
click at [228, 349] on select "-- Please select -- Buy a certain number of these products or services Spend a …" at bounding box center [432, 359] width 409 height 21
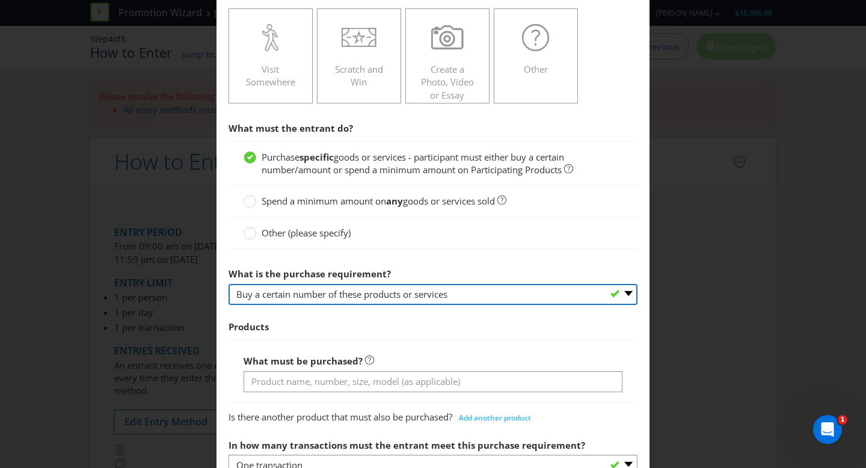
scroll to position [292, 0]
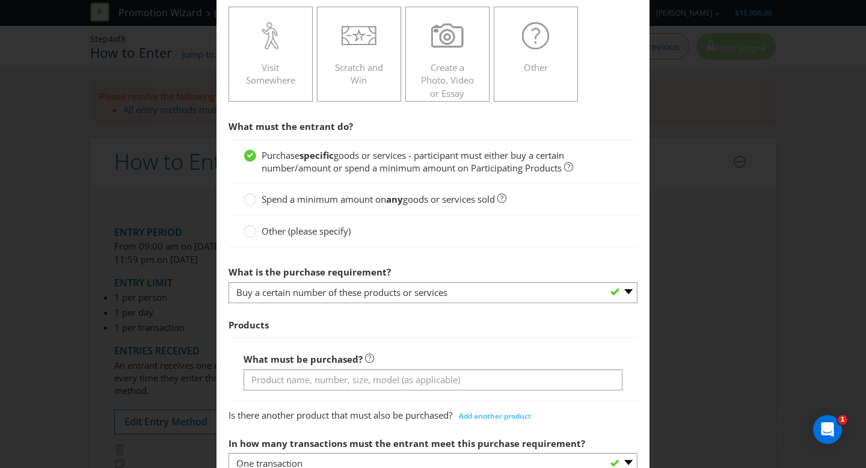
click at [345, 230] on span "Other (please specify)" at bounding box center [306, 231] width 89 height 12
click at [0, 0] on input "Other (please specify)" at bounding box center [0, 0] width 0 height 0
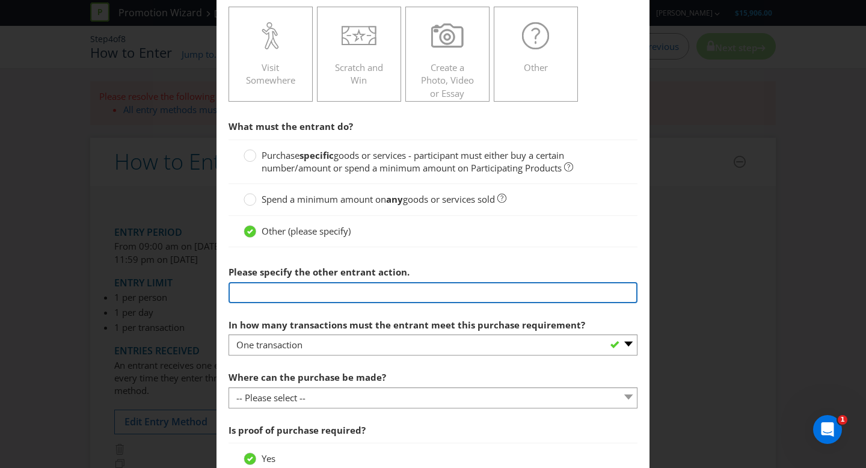
click at [290, 290] on input "text" at bounding box center [432, 292] width 409 height 21
paste input "Buy any participating [PERSON_NAME] Pink product for your chance to win"
type input "Buy any participating [PERSON_NAME] Pink product for your chance to win"
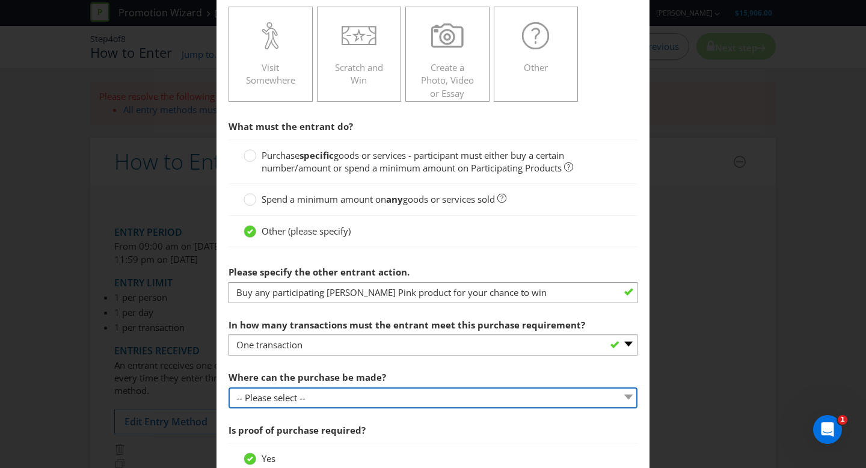
click at [432, 396] on select "-- Please select -- Any stores displaying promotional material (including onlin…" at bounding box center [432, 397] width 409 height 21
select select "ANY_DISPLAYING_NOT_ONLINE"
click at [228, 387] on select "-- Please select -- Any stores displaying promotional material (including onlin…" at bounding box center [432, 397] width 409 height 21
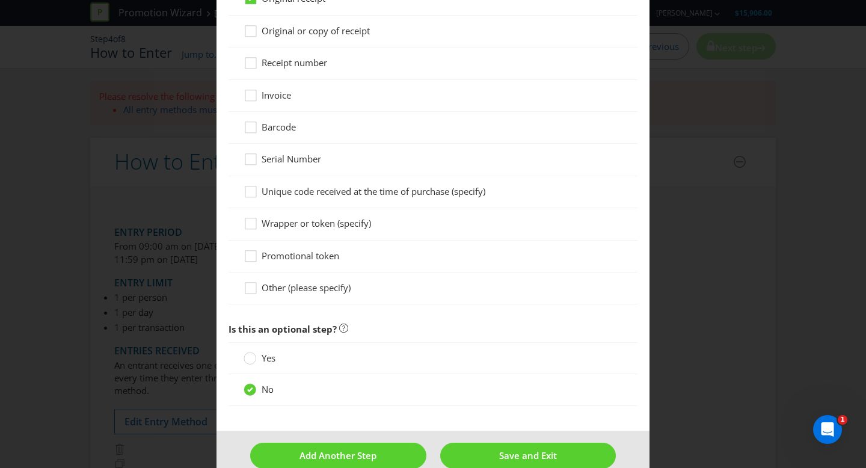
scroll to position [874, 0]
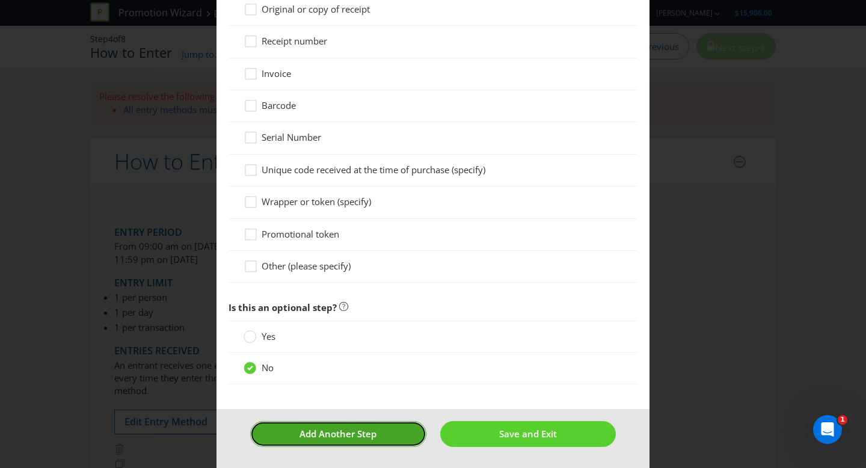
click at [397, 433] on button "Add Another Step" at bounding box center [338, 434] width 176 height 26
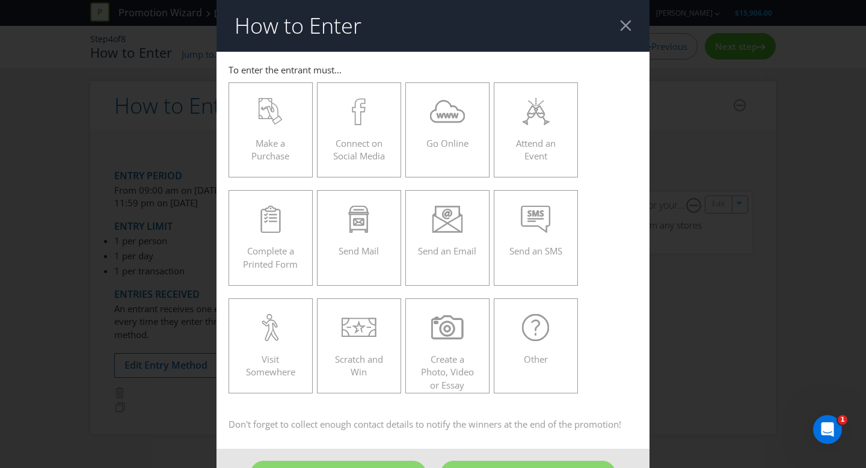
scroll to position [40, 0]
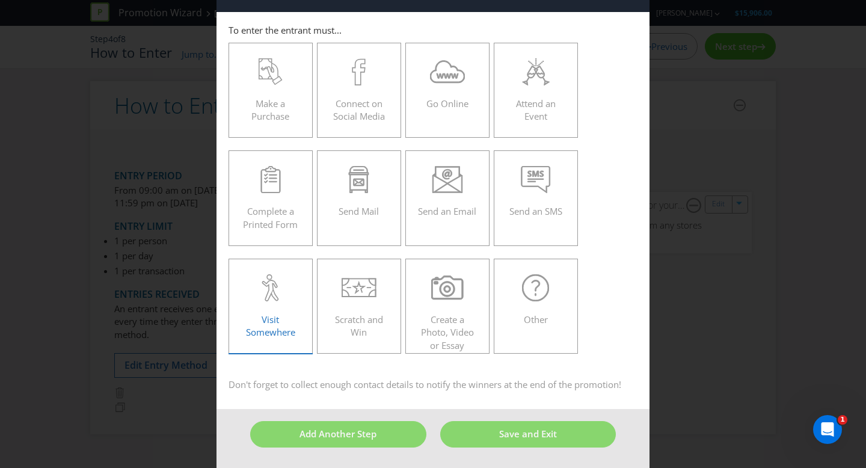
click at [286, 319] on div "Visit Somewhere" at bounding box center [270, 301] width 59 height 54
click at [0, 0] on input "Visit Somewhere" at bounding box center [0, 0] width 0 height 0
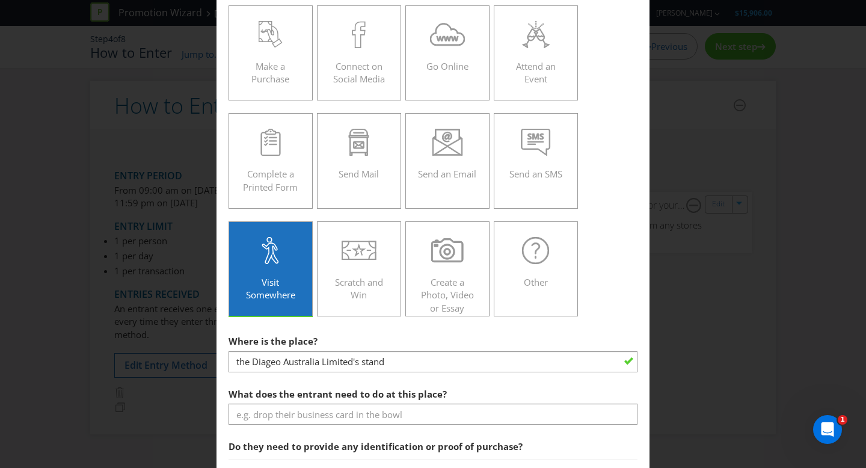
scroll to position [162, 0]
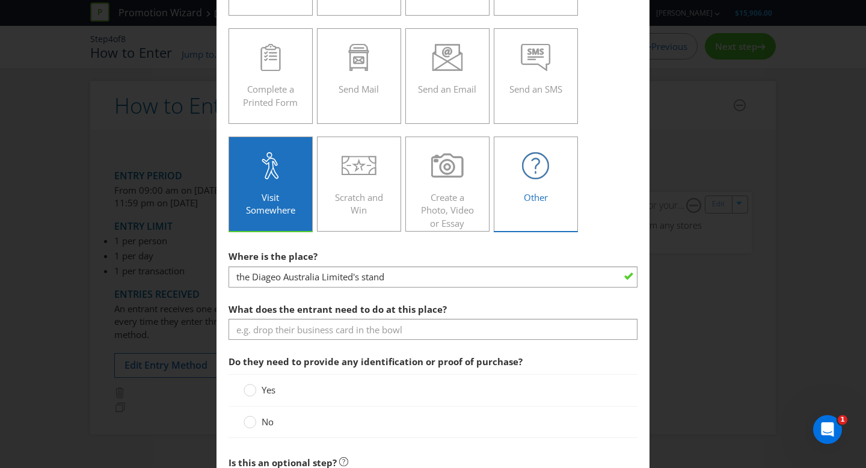
click at [523, 171] on icon at bounding box center [535, 165] width 27 height 27
click at [0, 0] on input "Other" at bounding box center [0, 0] width 0 height 0
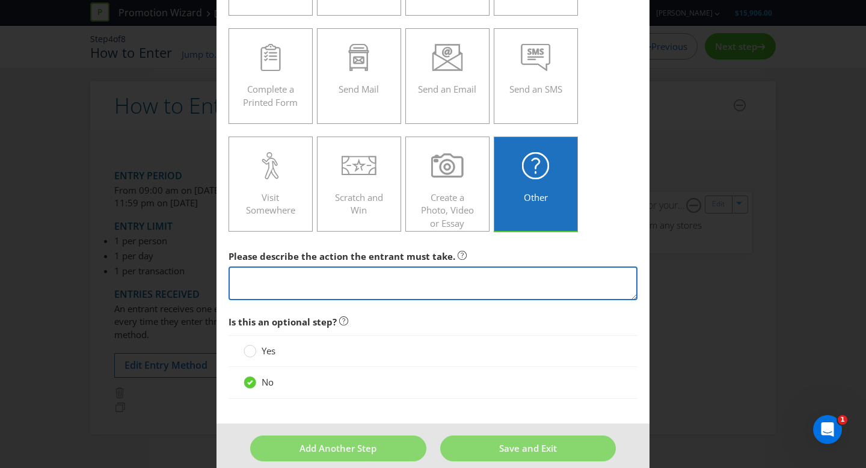
drag, startPoint x: 274, startPoint y: 275, endPoint x: 286, endPoint y: 277, distance: 12.7
click at [274, 275] on textarea at bounding box center [432, 283] width 409 height 34
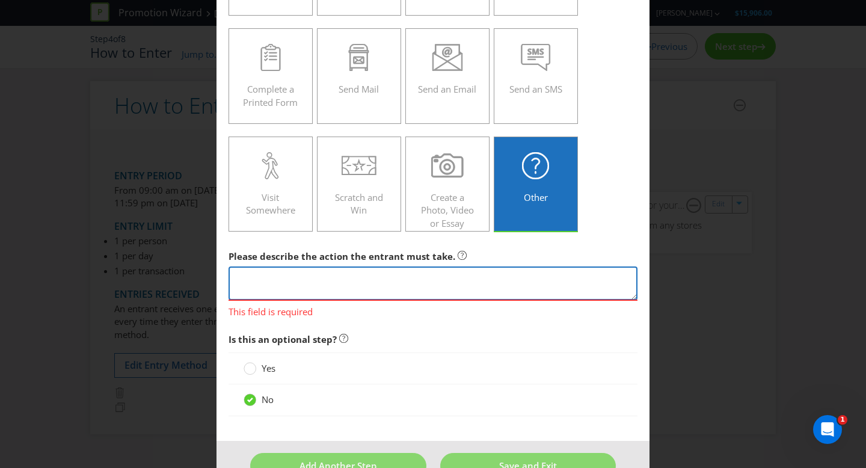
paste textarea "Ask staff for details"
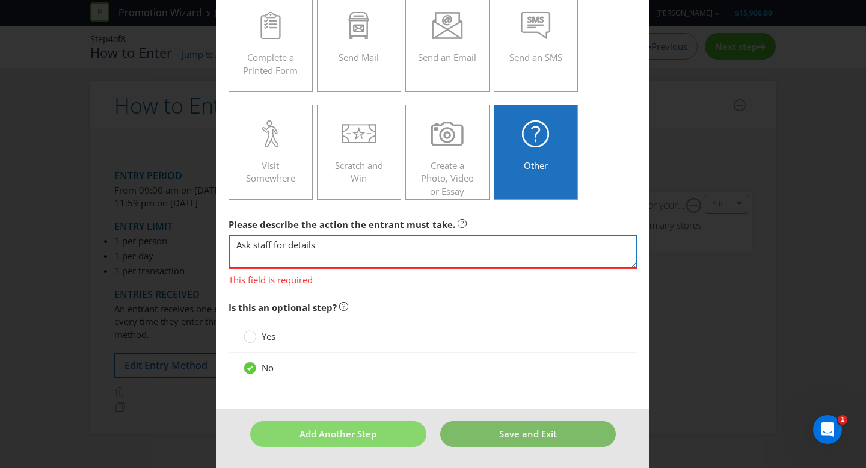
type textarea "Ask staff for details"
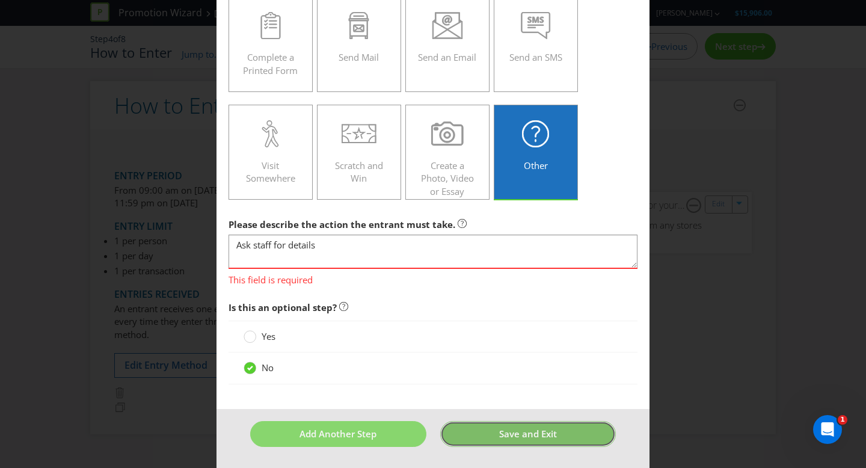
click at [518, 433] on span "Save and Exit" at bounding box center [528, 433] width 58 height 12
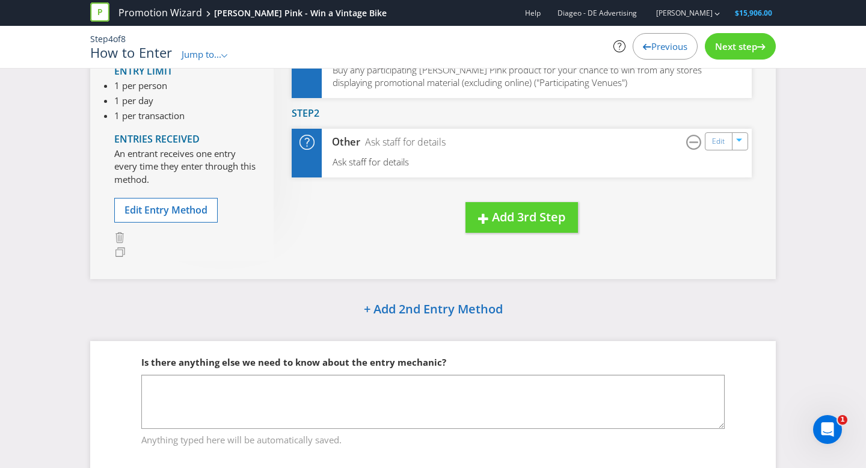
scroll to position [193, 0]
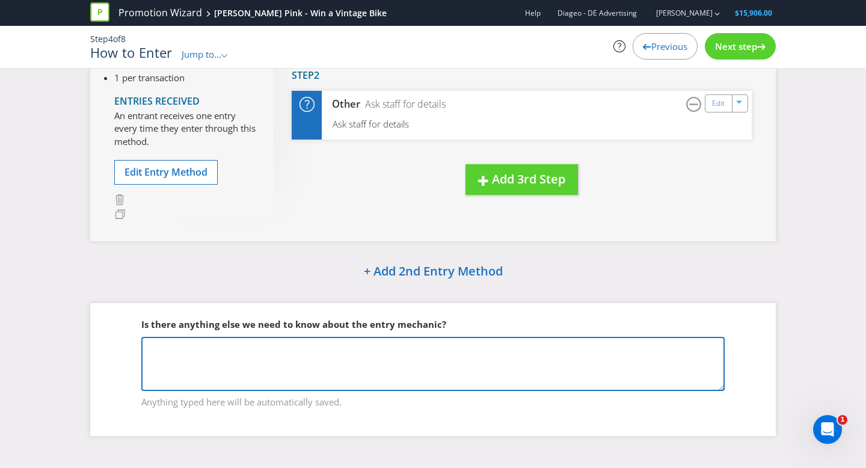
drag, startPoint x: 402, startPoint y: 346, endPoint x: 745, endPoint y: 349, distance: 343.9
click at [407, 346] on textarea at bounding box center [432, 364] width 583 height 54
click at [251, 354] on textarea at bounding box center [432, 364] width 583 height 54
paste textarea "Buy any participating [PERSON_NAME] Pink product for your chance to win! Ask st…"
type textarea "Buy any participating [PERSON_NAME] Pink product for your chance to win! Ask st…"
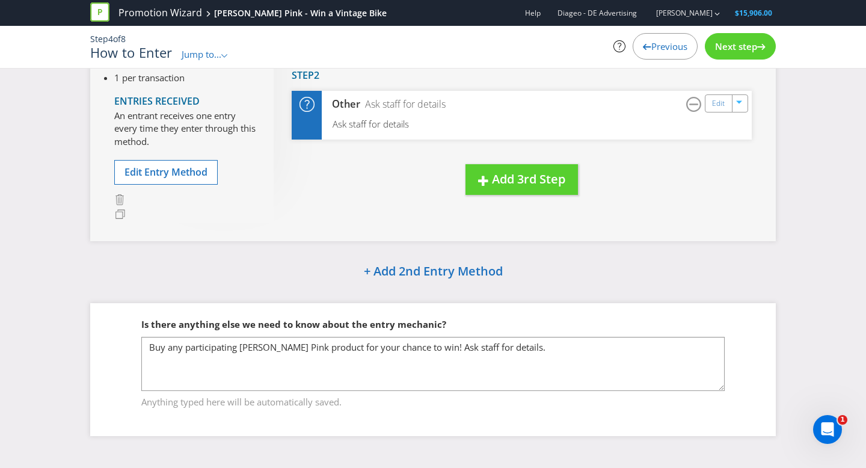
click at [750, 49] on span "Next step" at bounding box center [736, 46] width 42 height 12
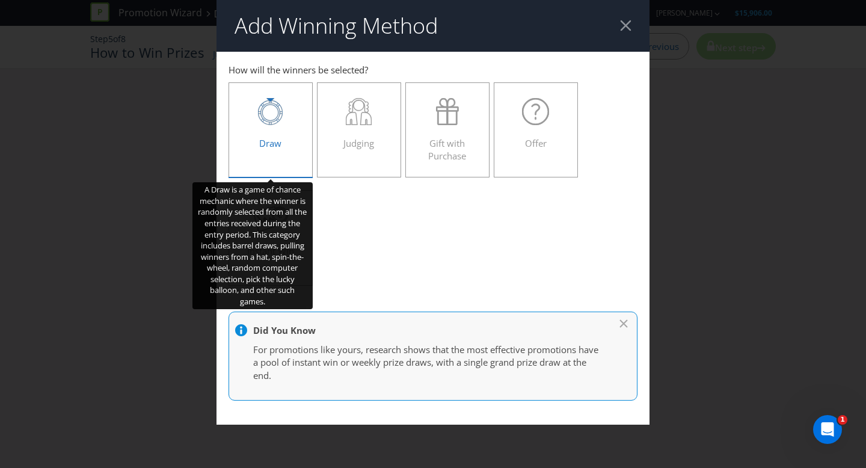
click at [278, 108] on icon at bounding box center [270, 112] width 25 height 25
click at [0, 0] on input "Draw" at bounding box center [0, 0] width 0 height 0
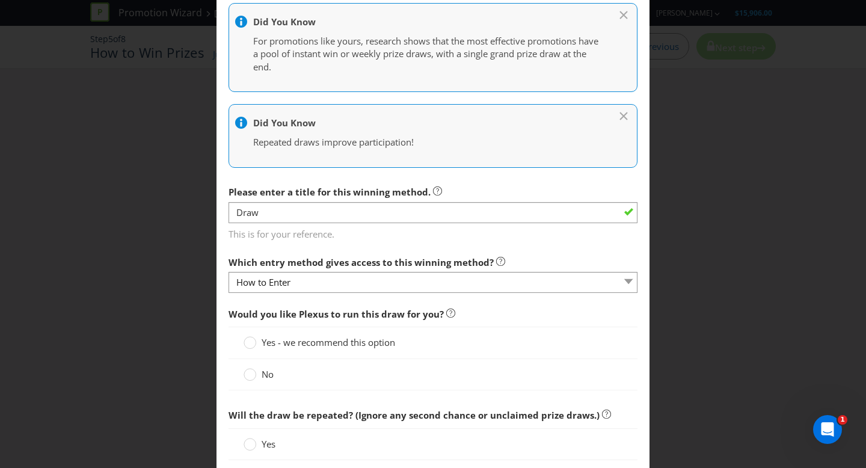
scroll to position [293, 0]
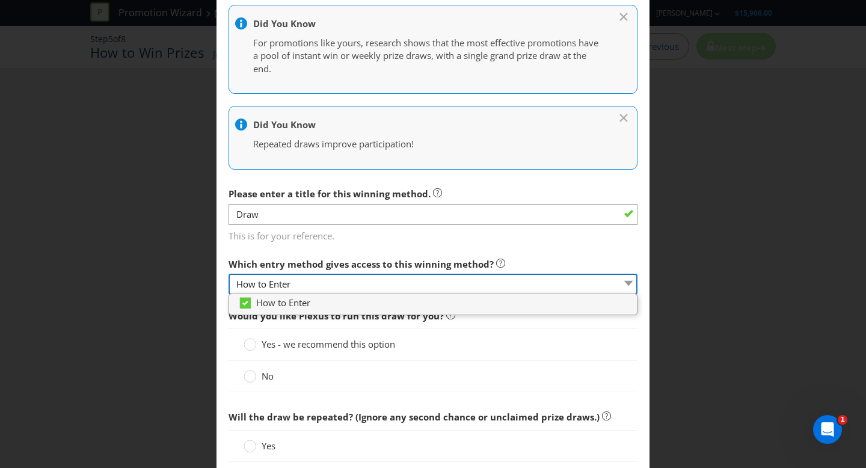
click at [390, 286] on select "How to Enter" at bounding box center [432, 284] width 409 height 21
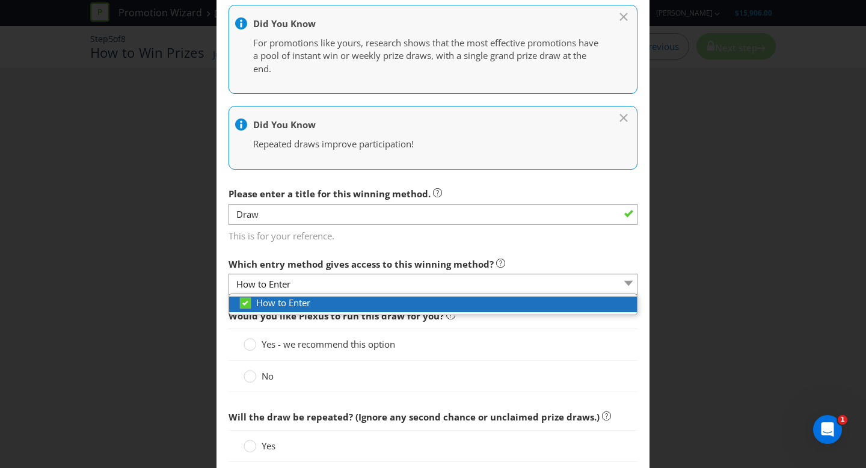
click at [362, 299] on div "How to Enter" at bounding box center [437, 302] width 399 height 13
click at [463, 310] on div "How to Enter" at bounding box center [433, 304] width 408 height 16
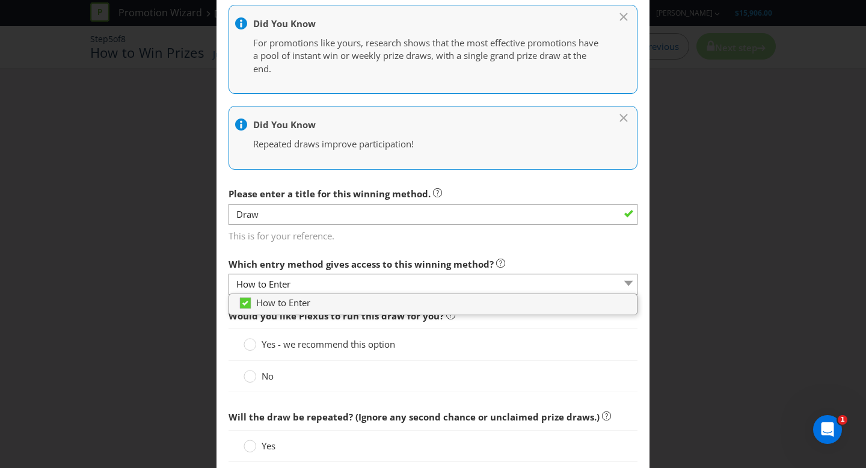
click at [555, 245] on main "How to Enter How will the winners be selected? Draw Judging Gift with Purchase …" at bounding box center [432, 270] width 433 height 1024
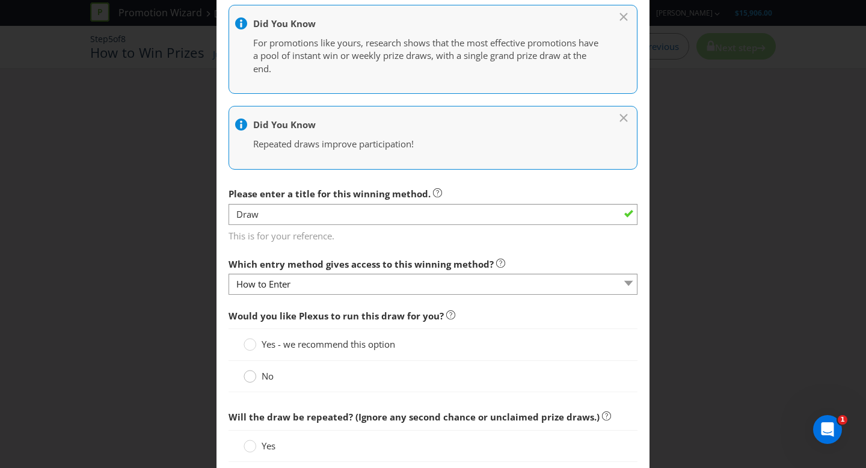
click at [253, 383] on div at bounding box center [249, 378] width 12 height 16
click at [0, 0] on input "No" at bounding box center [0, 0] width 0 height 0
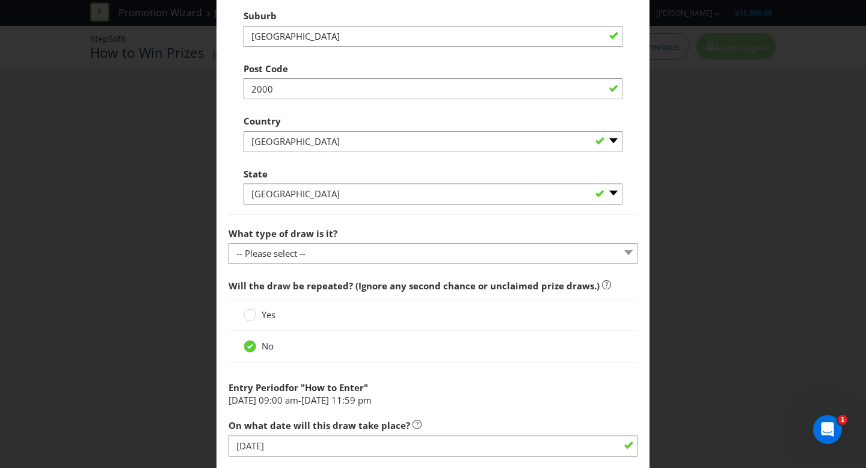
scroll to position [932, 0]
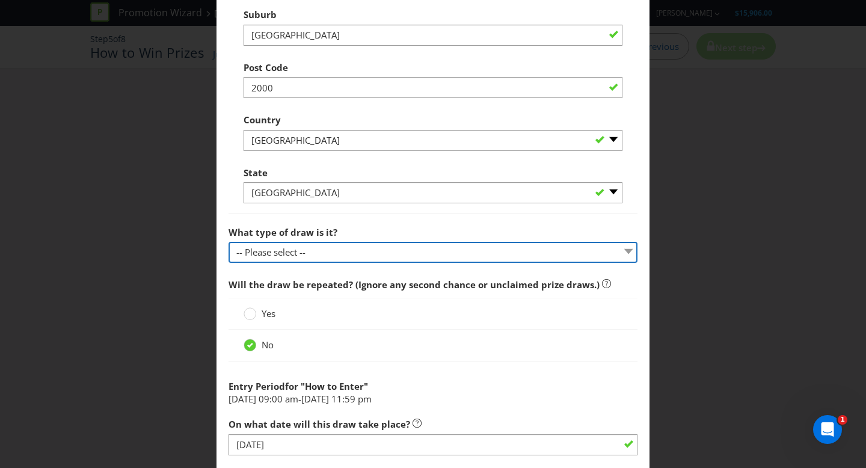
click at [328, 260] on select "-- Please select -- Computerised random selection Barrel draw Don't specify Oth…" at bounding box center [432, 252] width 409 height 21
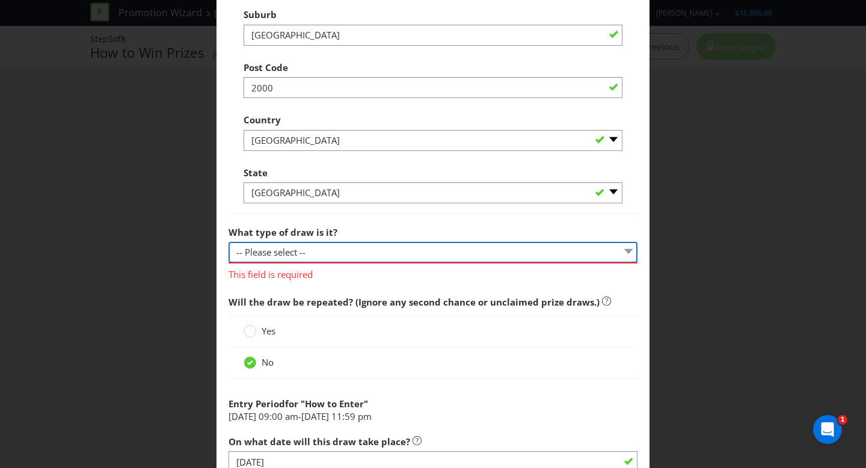
click at [309, 257] on select "-- Please select -- Computerised random selection Barrel draw Don't specify Oth…" at bounding box center [432, 252] width 409 height 21
select select "BARREL_DRAW"
click at [228, 242] on select "-- Please select -- Computerised random selection Barrel draw Don't specify Oth…" at bounding box center [432, 252] width 409 height 21
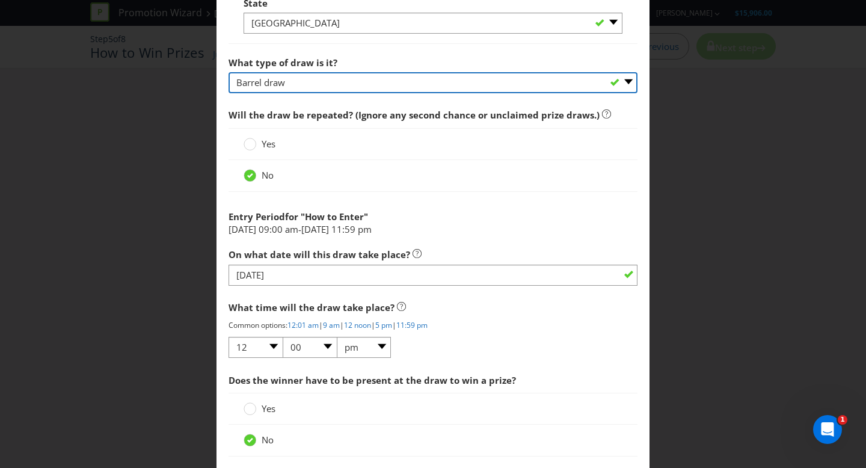
scroll to position [1099, 0]
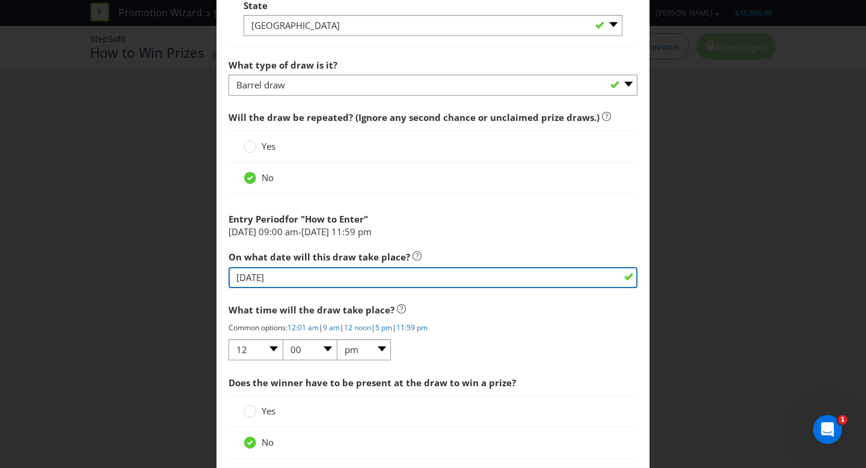
click at [314, 280] on input "[DATE]" at bounding box center [432, 277] width 409 height 21
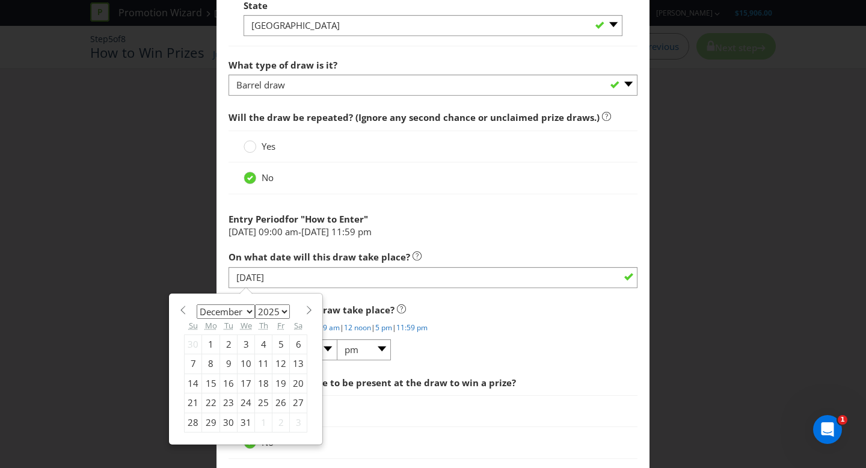
click at [250, 309] on select "January February March April May June July August September October November De…" at bounding box center [226, 311] width 58 height 14
select select "0"
click at [197, 304] on select "January February March April May June July August September October November De…" at bounding box center [226, 311] width 58 height 14
click at [269, 308] on select "2025 2026 2027 2028 2029 2030 2031 2032 2033 2034 2035" at bounding box center [272, 311] width 35 height 14
select select "2026"
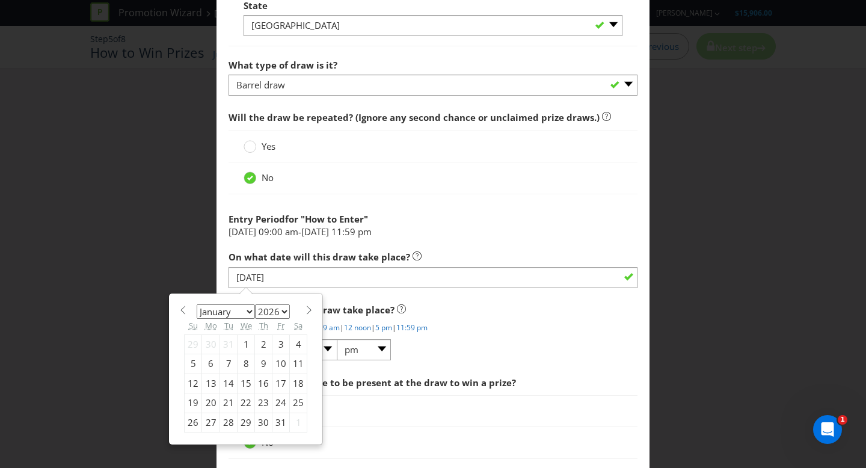
click at [255, 304] on select "2025 2026 2027 2028 2029 2030 2031 2032 2033 2034 2035" at bounding box center [272, 311] width 35 height 14
click at [278, 363] on div "9" at bounding box center [280, 363] width 17 height 19
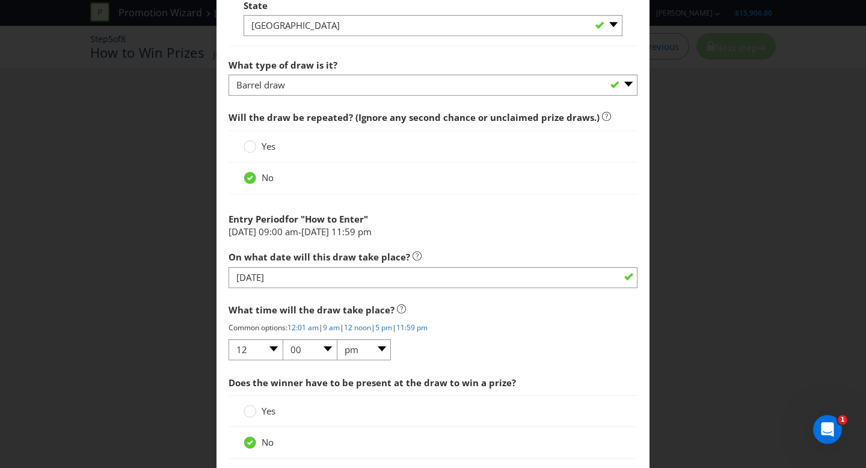
click at [460, 328] on p "Common options: 12:01 am | 9 am | 12 noon | 5 pm | 11:59 pm" at bounding box center [432, 327] width 409 height 10
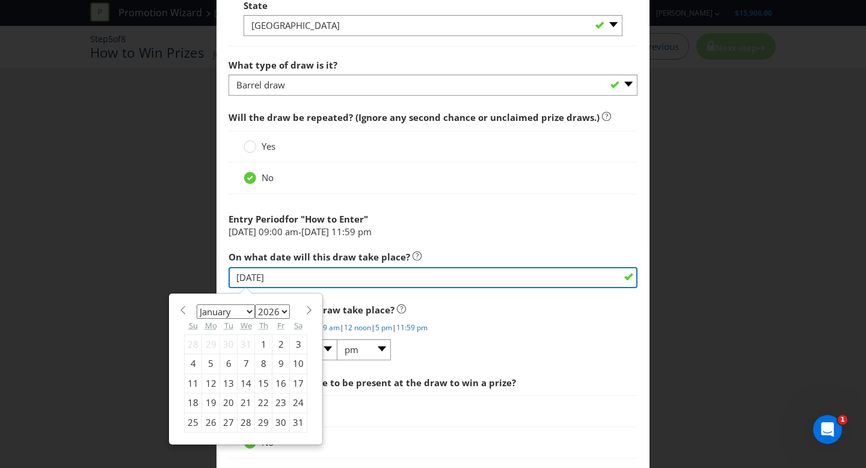
click at [286, 278] on input "[DATE]" at bounding box center [432, 277] width 409 height 21
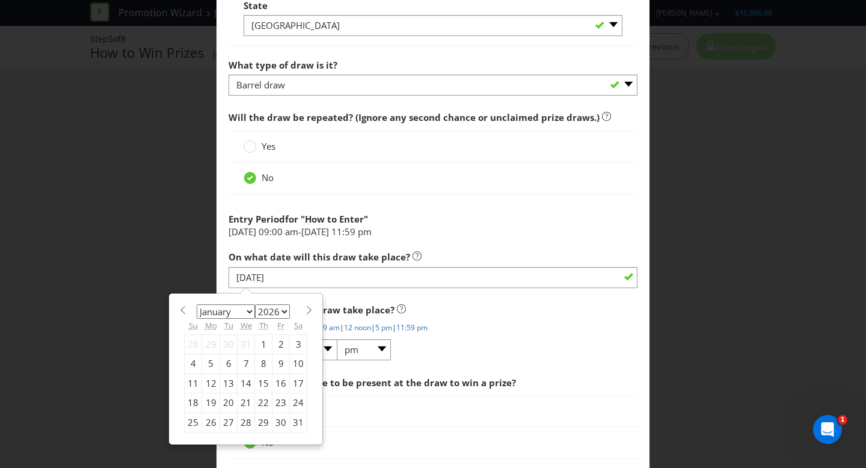
click at [212, 363] on div "5" at bounding box center [211, 363] width 18 height 19
type input "[DATE]"
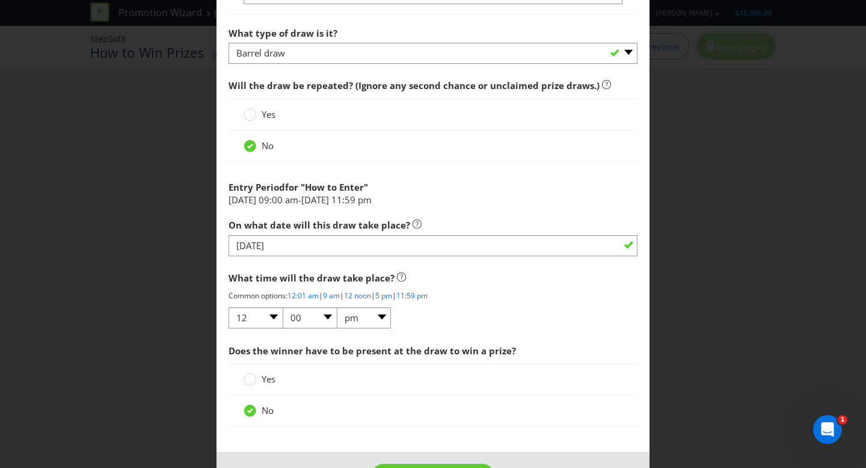
scroll to position [1175, 0]
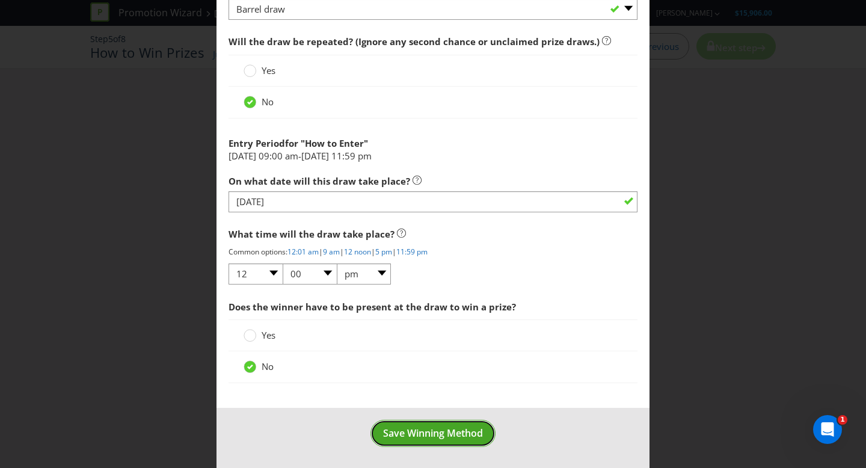
click at [444, 441] on button "Save Winning Method" at bounding box center [432, 433] width 125 height 27
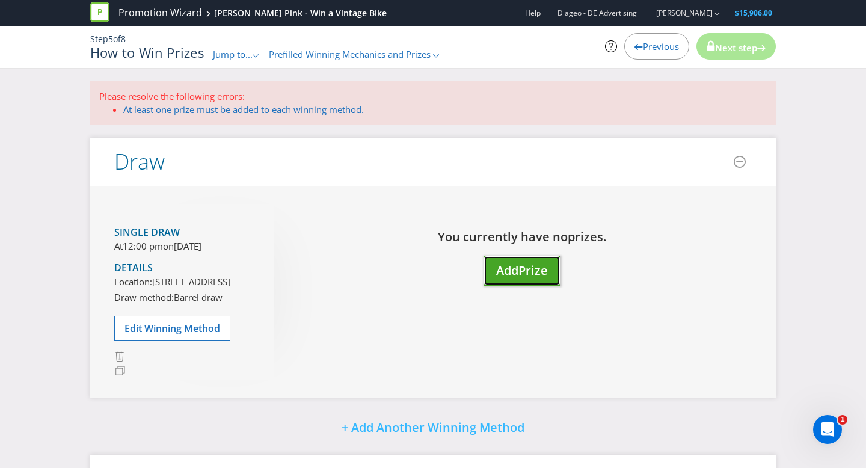
click at [522, 270] on span "Prize" at bounding box center [532, 270] width 29 height 16
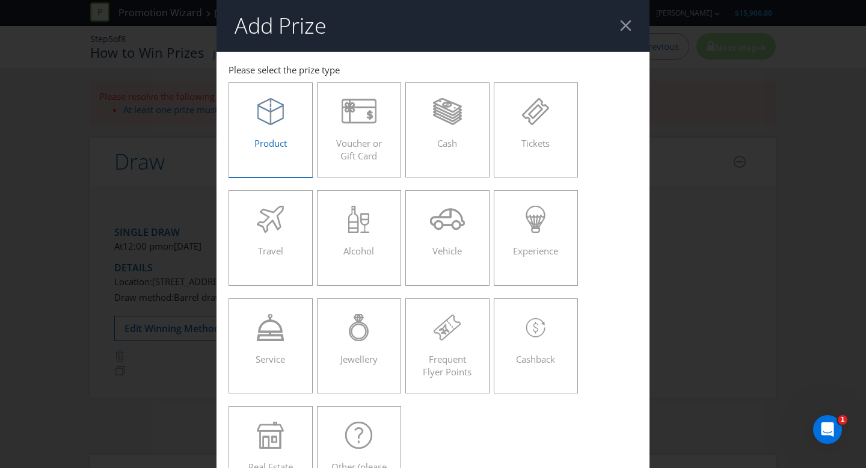
click at [281, 133] on div "Product" at bounding box center [270, 125] width 59 height 54
click at [0, 0] on input "Product" at bounding box center [0, 0] width 0 height 0
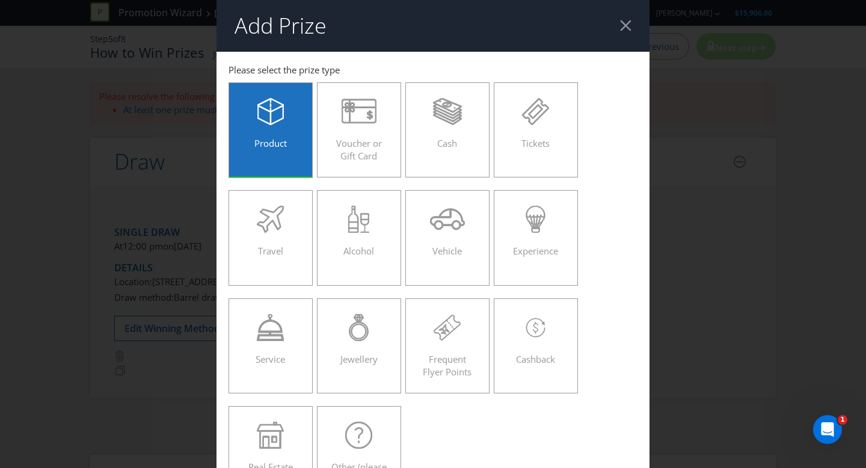
click at [257, 127] on div "Product" at bounding box center [270, 125] width 59 height 54
click at [0, 0] on input "Product" at bounding box center [0, 0] width 0 height 0
click at [259, 126] on div "Product" at bounding box center [270, 125] width 59 height 54
click at [0, 0] on input "Product" at bounding box center [0, 0] width 0 height 0
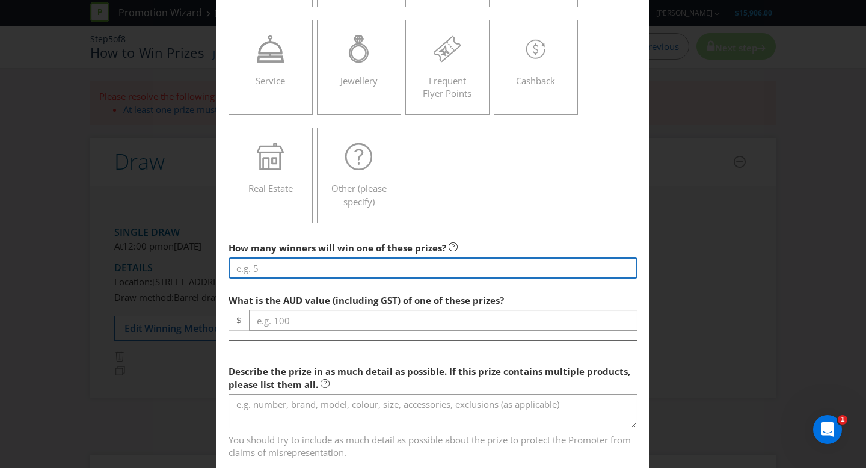
scroll to position [280, 0]
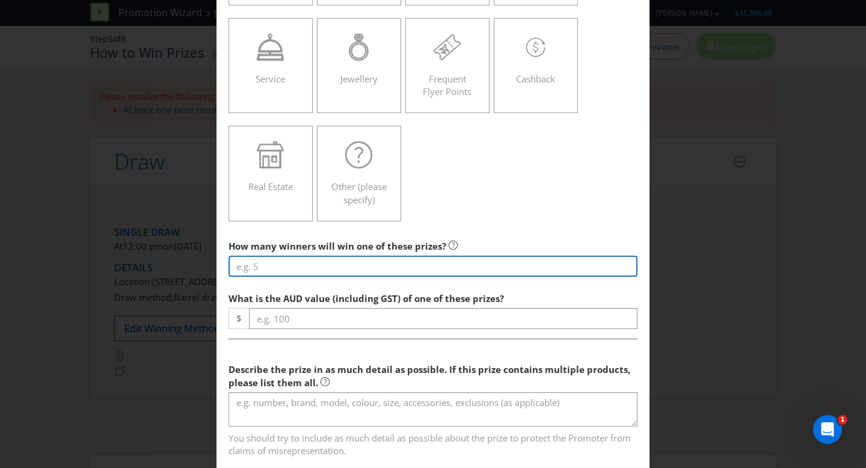
drag, startPoint x: 338, startPoint y: 270, endPoint x: 377, endPoint y: 274, distance: 38.7
click at [338, 270] on input "number" at bounding box center [432, 265] width 409 height 21
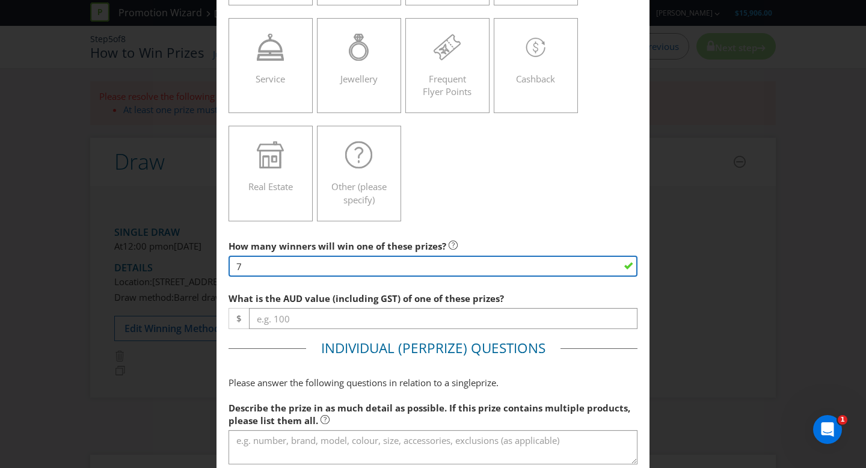
type input "7"
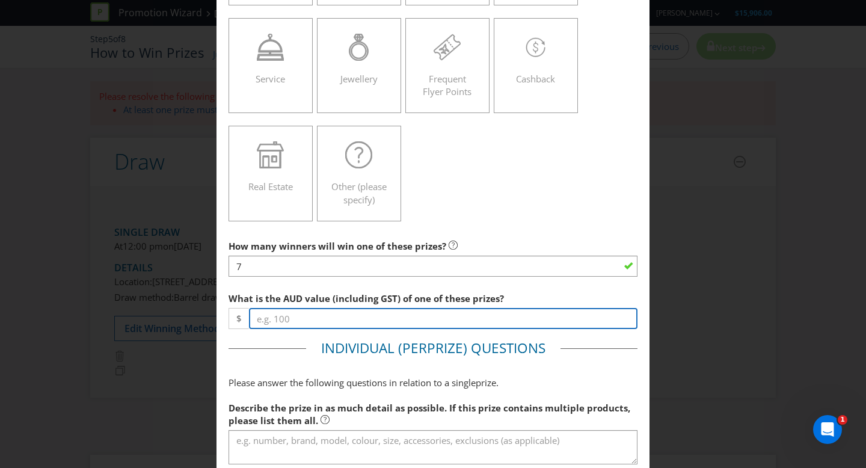
drag, startPoint x: 370, startPoint y: 311, endPoint x: 360, endPoint y: 314, distance: 9.9
click at [370, 311] on input "number" at bounding box center [443, 318] width 388 height 21
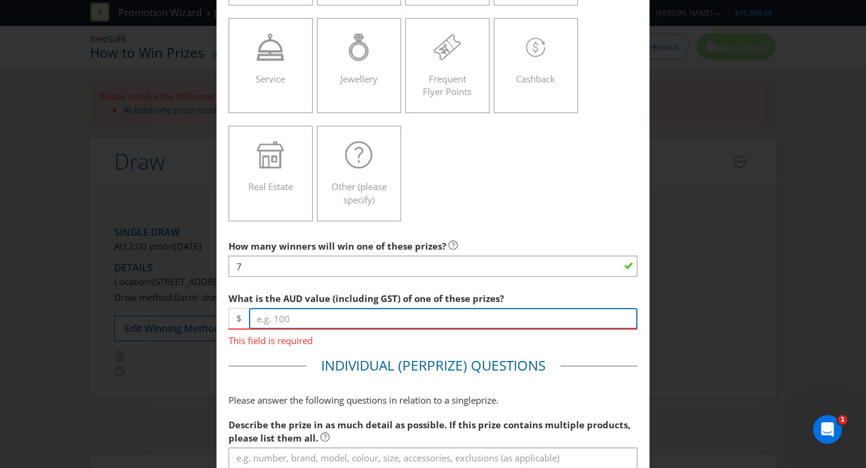
paste input "499.00"
type input "499.00"
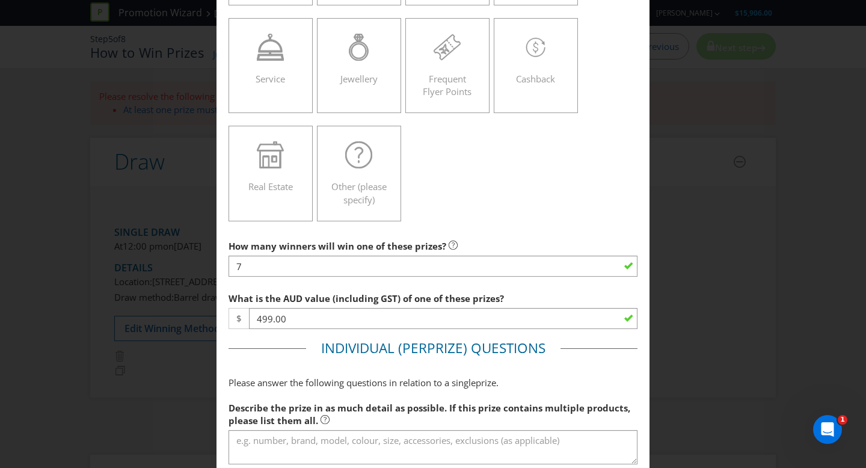
drag, startPoint x: 384, startPoint y: 332, endPoint x: 384, endPoint y: 349, distance: 16.8
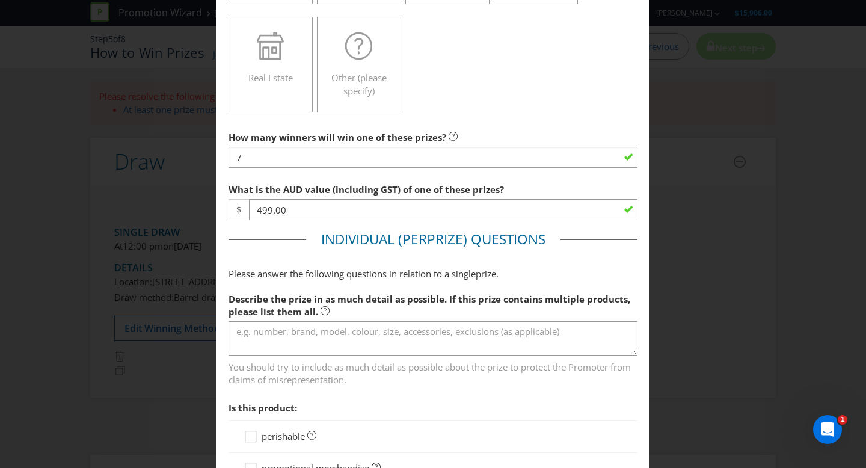
scroll to position [390, 0]
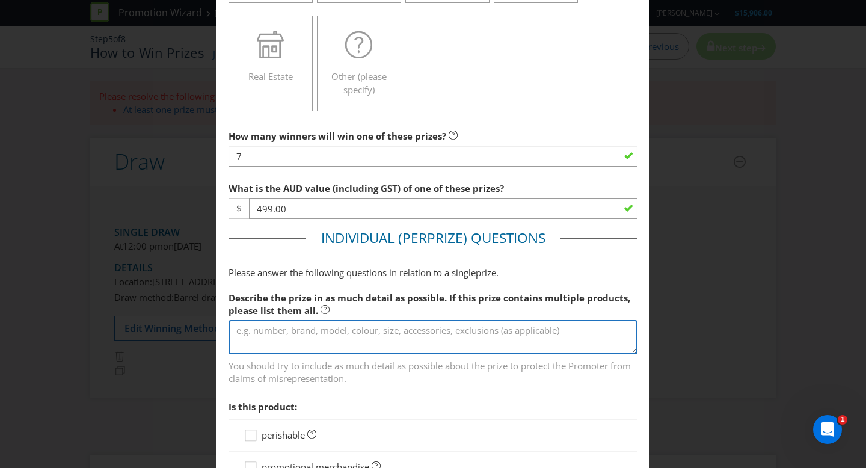
click at [382, 326] on textarea at bounding box center [432, 337] width 409 height 34
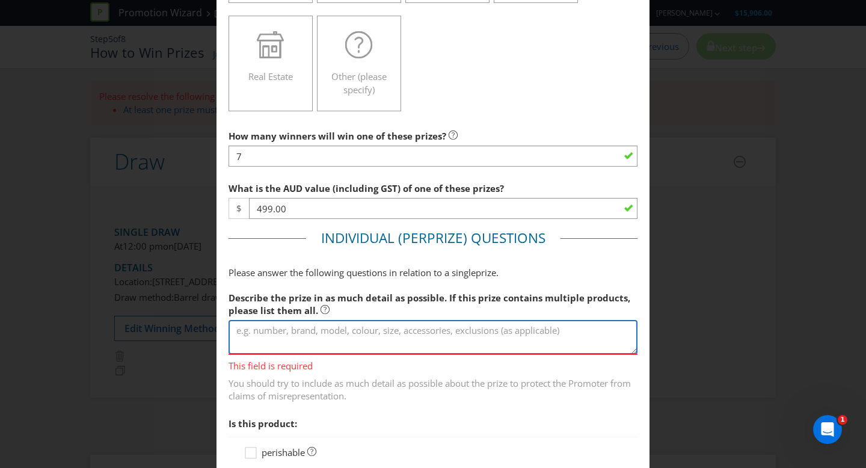
paste textarea "Pink Vintage bike (with basket + helmet + toolkit)"
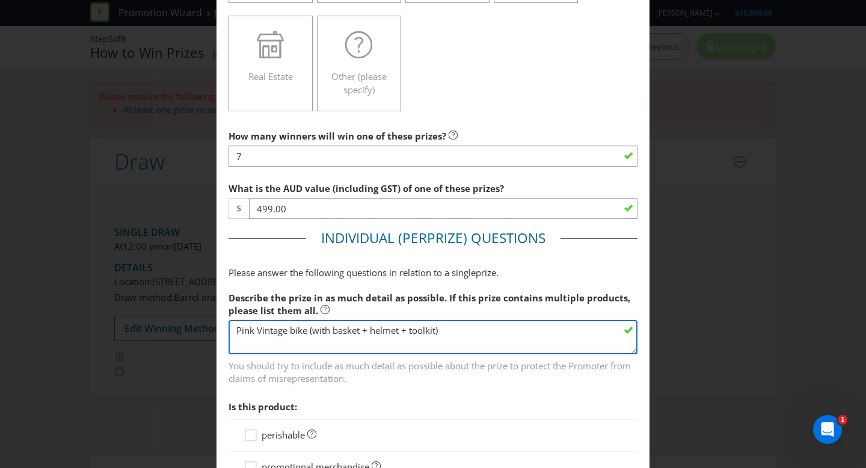
type textarea "Pink Vintage bike (with basket + helmet + toolkit)"
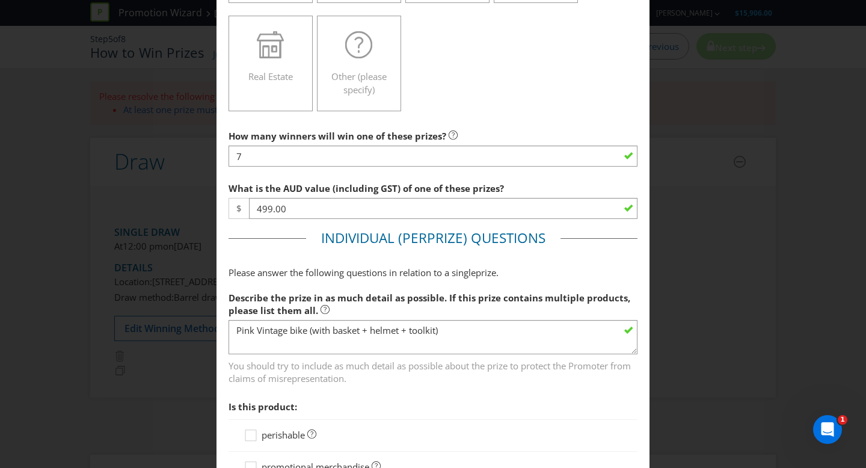
click at [410, 396] on span "Is this product:" at bounding box center [432, 406] width 409 height 25
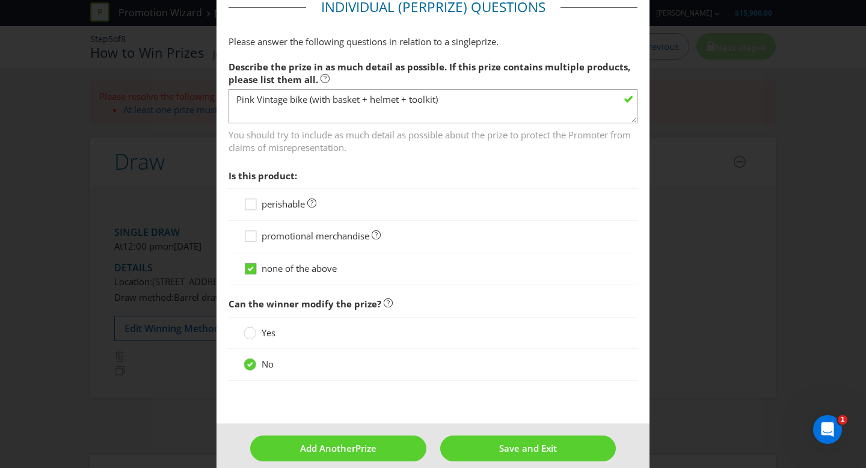
scroll to position [622, 0]
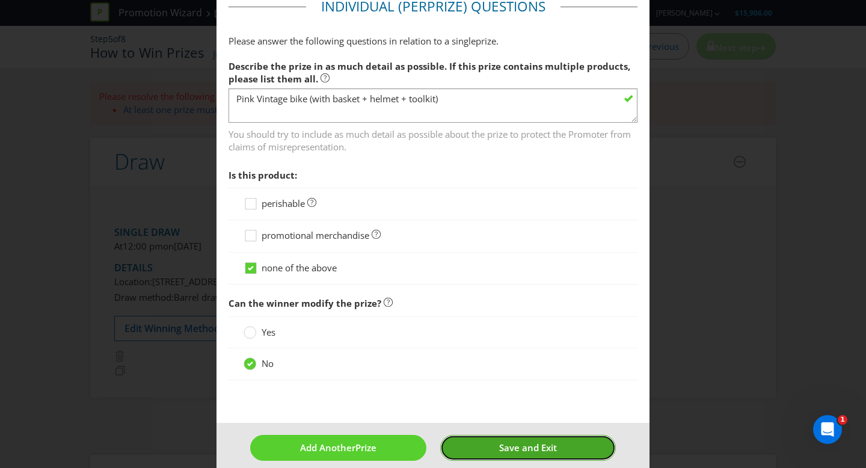
click at [491, 444] on button "Save and Exit" at bounding box center [528, 448] width 176 height 26
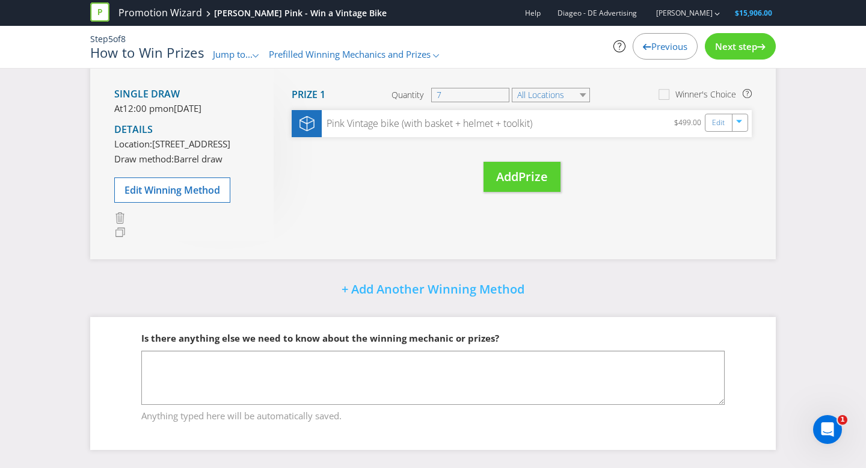
scroll to position [208, 0]
click at [724, 48] on span "Next step" at bounding box center [736, 46] width 42 height 12
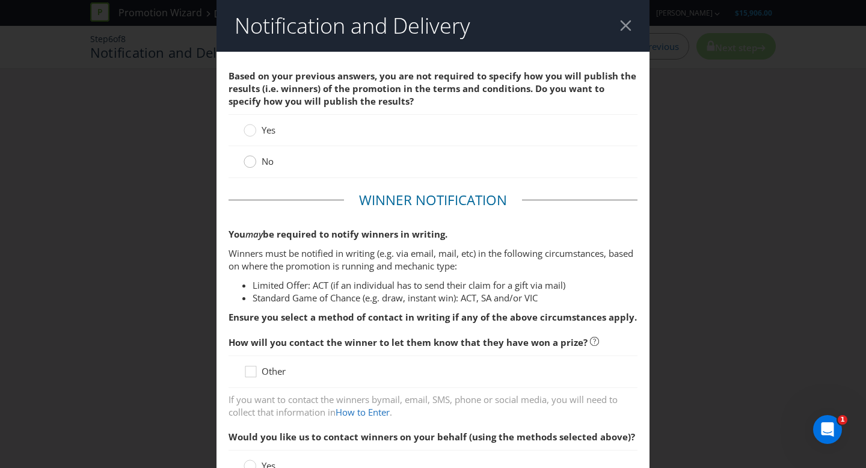
click at [254, 161] on circle at bounding box center [250, 162] width 12 height 12
click at [0, 0] on input "No" at bounding box center [0, 0] width 0 height 0
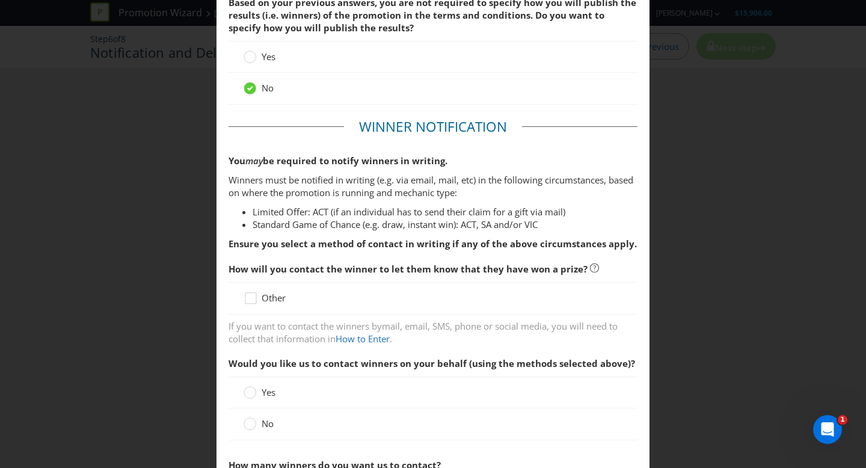
scroll to position [102, 0]
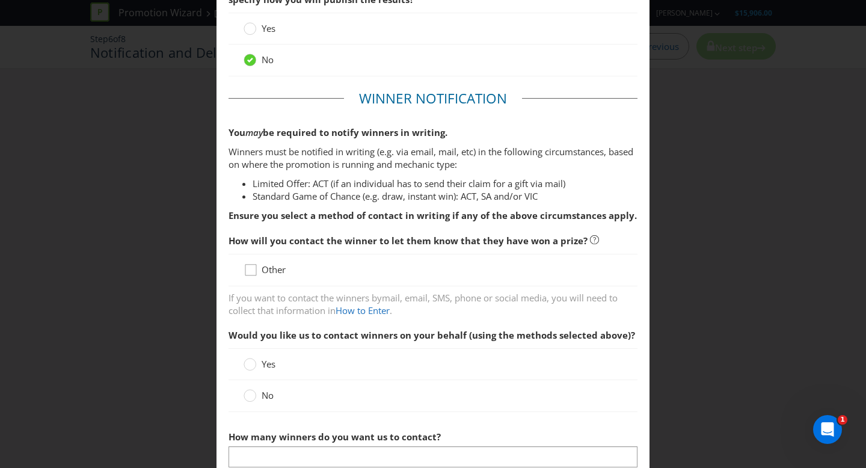
click at [255, 272] on icon at bounding box center [250, 270] width 11 height 11
click at [0, 0] on input "Other" at bounding box center [0, 0] width 0 height 0
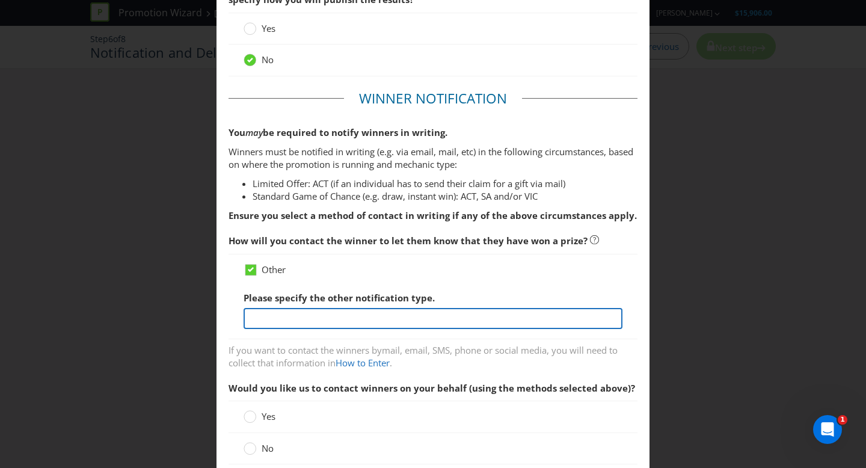
click at [334, 319] on input "text" at bounding box center [432, 318] width 379 height 21
paste input "The winners will be contacted by email and phone within seven (7) days of the c…"
type input "The winners will be contacted by email and phone within seven (7) days of the c…"
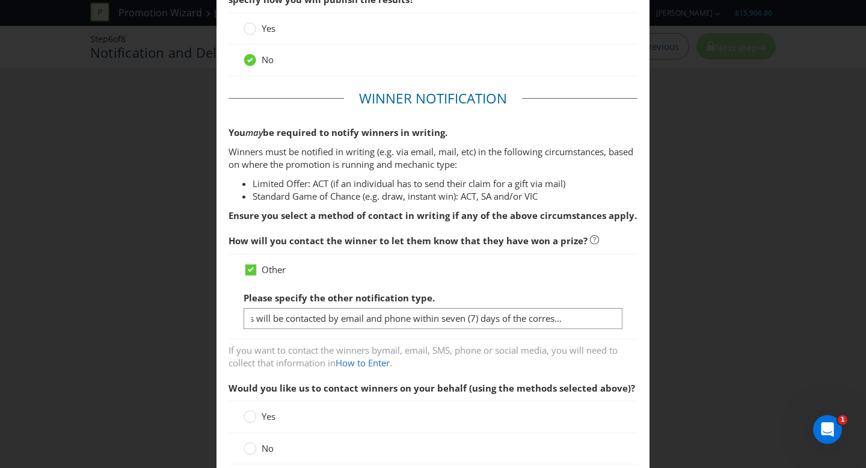
click at [507, 286] on div "Please specify the other notification type. The winners will be contacted by em…" at bounding box center [432, 307] width 379 height 43
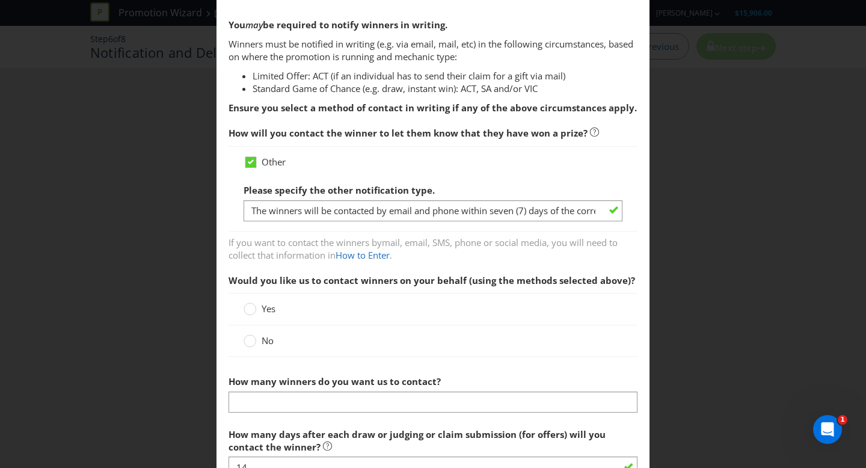
scroll to position [213, 0]
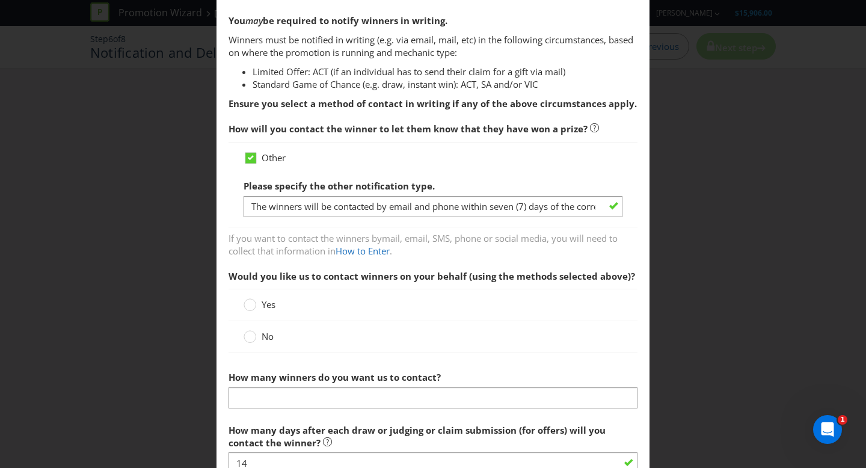
click at [289, 333] on div "No" at bounding box center [432, 336] width 379 height 13
click at [251, 334] on div at bounding box center [250, 332] width 6 height 6
click at [0, 0] on input "No" at bounding box center [0, 0] width 0 height 0
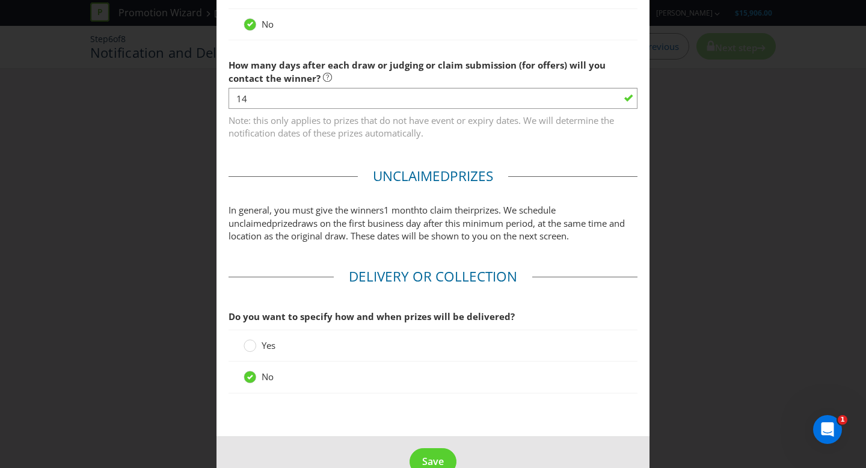
scroll to position [554, 0]
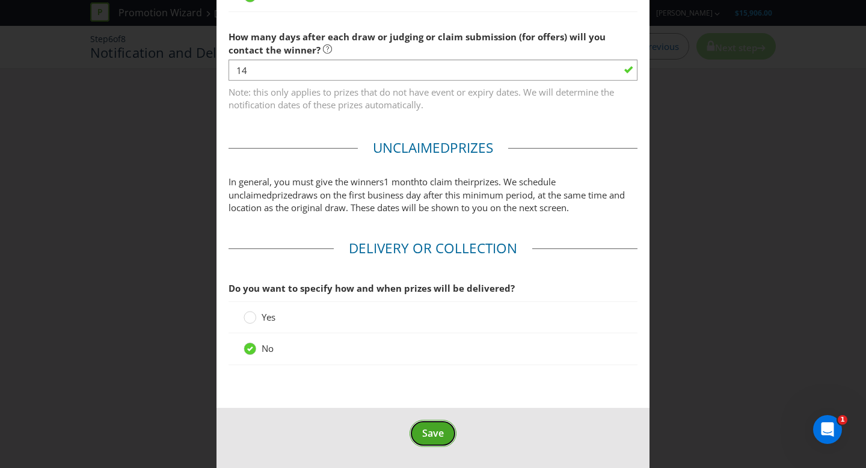
click at [432, 429] on span "Save" at bounding box center [433, 432] width 22 height 13
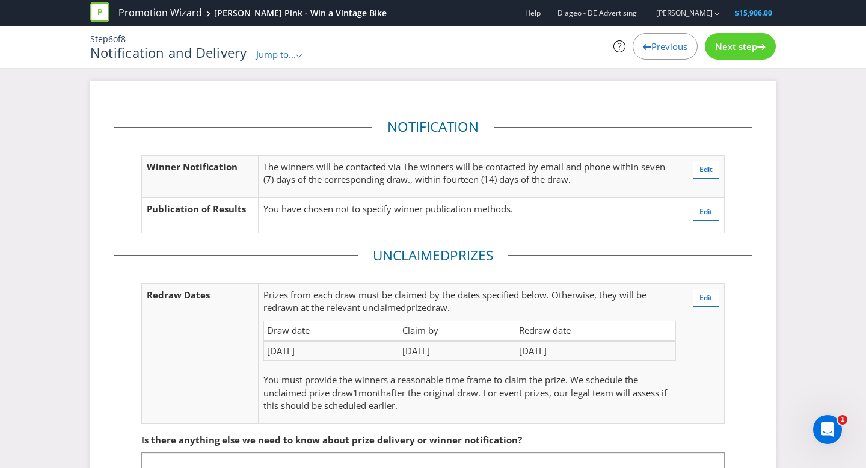
scroll to position [102, 0]
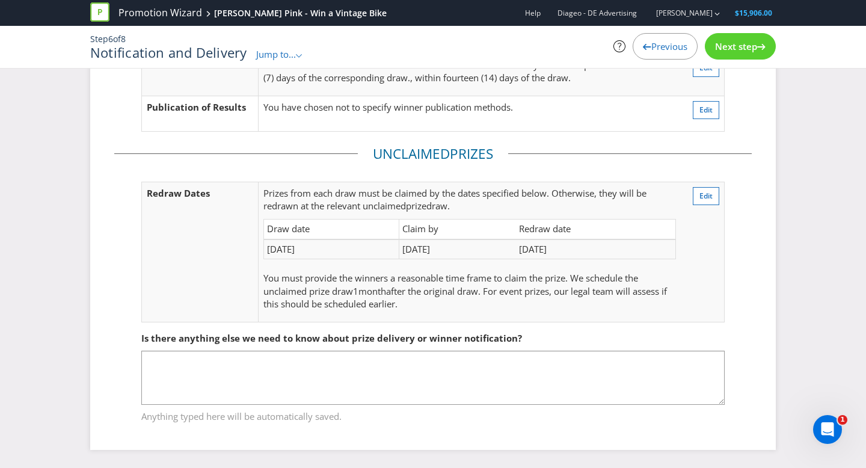
click at [753, 46] on span "Next step" at bounding box center [736, 46] width 42 height 12
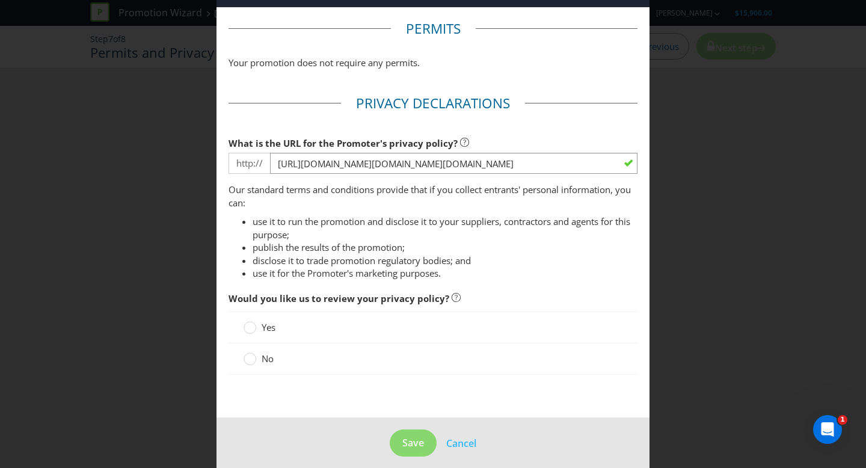
scroll to position [55, 0]
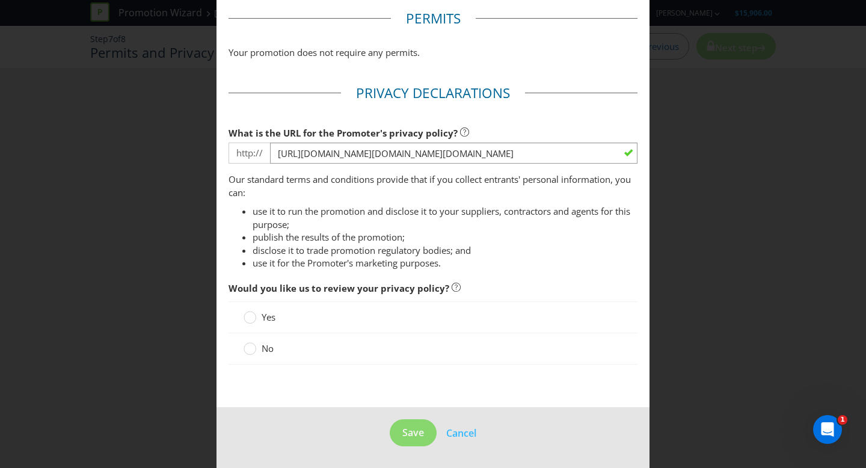
drag, startPoint x: 253, startPoint y: 350, endPoint x: 376, endPoint y: 391, distance: 129.8
click at [254, 351] on circle at bounding box center [250, 349] width 12 height 12
click at [0, 0] on input "No" at bounding box center [0, 0] width 0 height 0
click at [420, 436] on span "Save" at bounding box center [413, 432] width 22 height 13
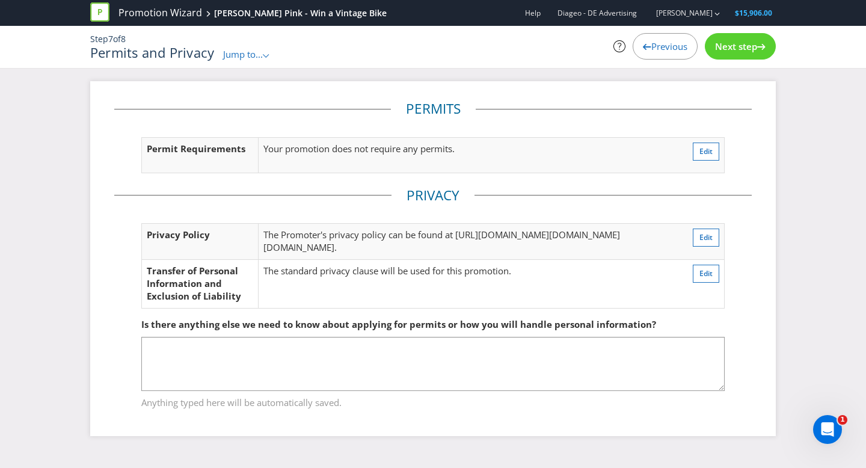
scroll to position [37, 0]
click at [740, 50] on span "Next step" at bounding box center [736, 46] width 42 height 12
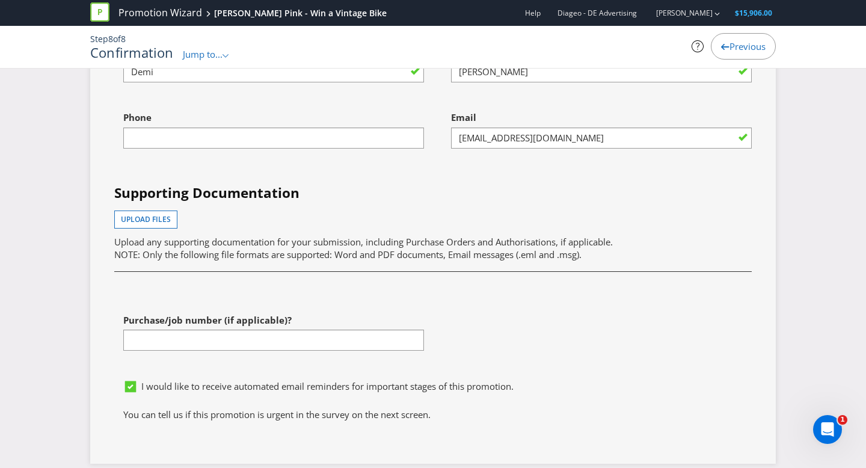
scroll to position [3360, 0]
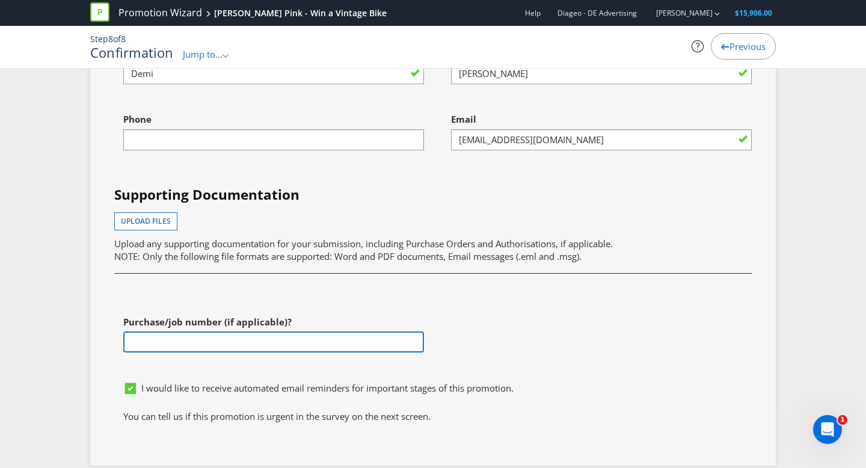
click at [177, 352] on input "text" at bounding box center [273, 341] width 301 height 21
paste input "[PERSON_NAME]"
drag, startPoint x: 162, startPoint y: 392, endPoint x: 176, endPoint y: 400, distance: 15.4
click at [163, 352] on input "23351 -[PERSON_NAME]" at bounding box center [273, 341] width 301 height 21
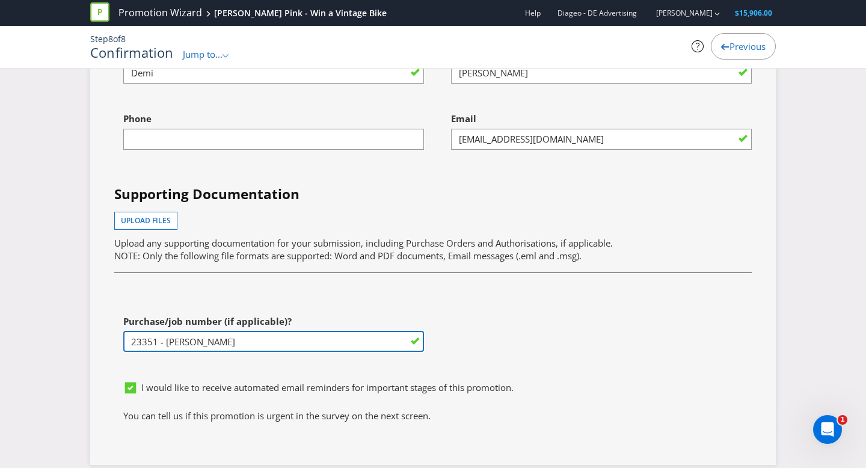
type input "23351 - [PERSON_NAME]"
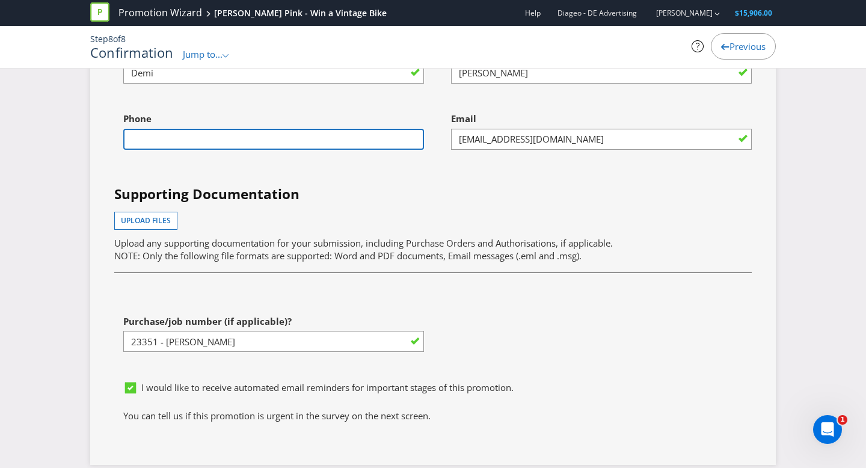
click at [242, 150] on input "text" at bounding box center [273, 139] width 301 height 21
type input "0477638460"
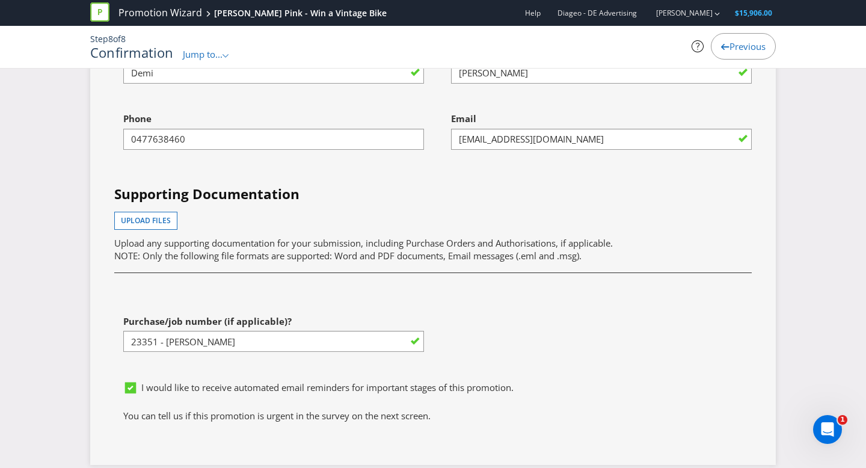
click at [395, 263] on div "Upload files Upload any supporting documentation for your submission, including…" at bounding box center [432, 237] width 637 height 51
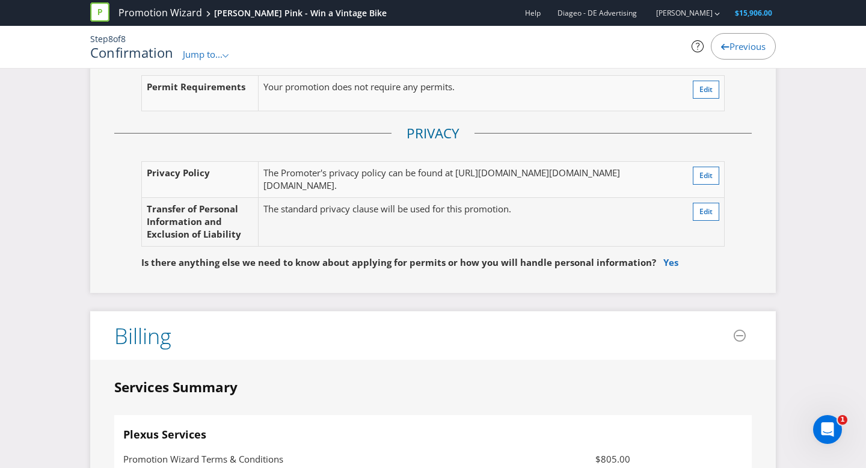
scroll to position [2431, 0]
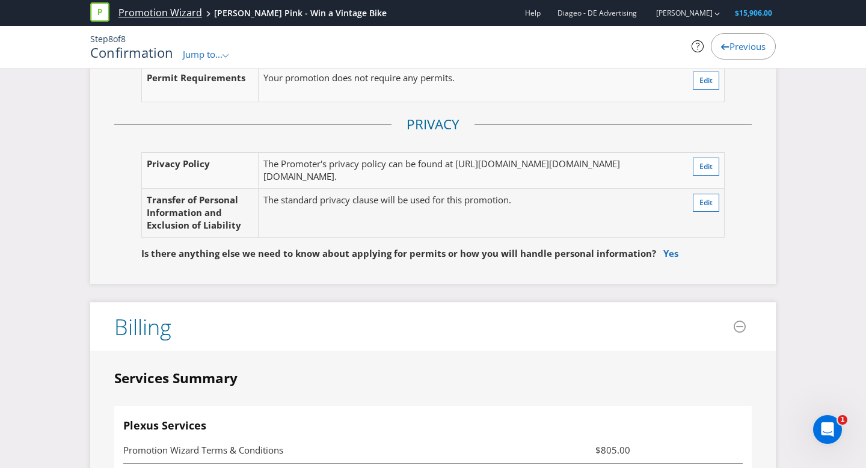
click at [145, 13] on link "Promotion Wizard" at bounding box center [160, 13] width 84 height 14
